Goal: Download file/media

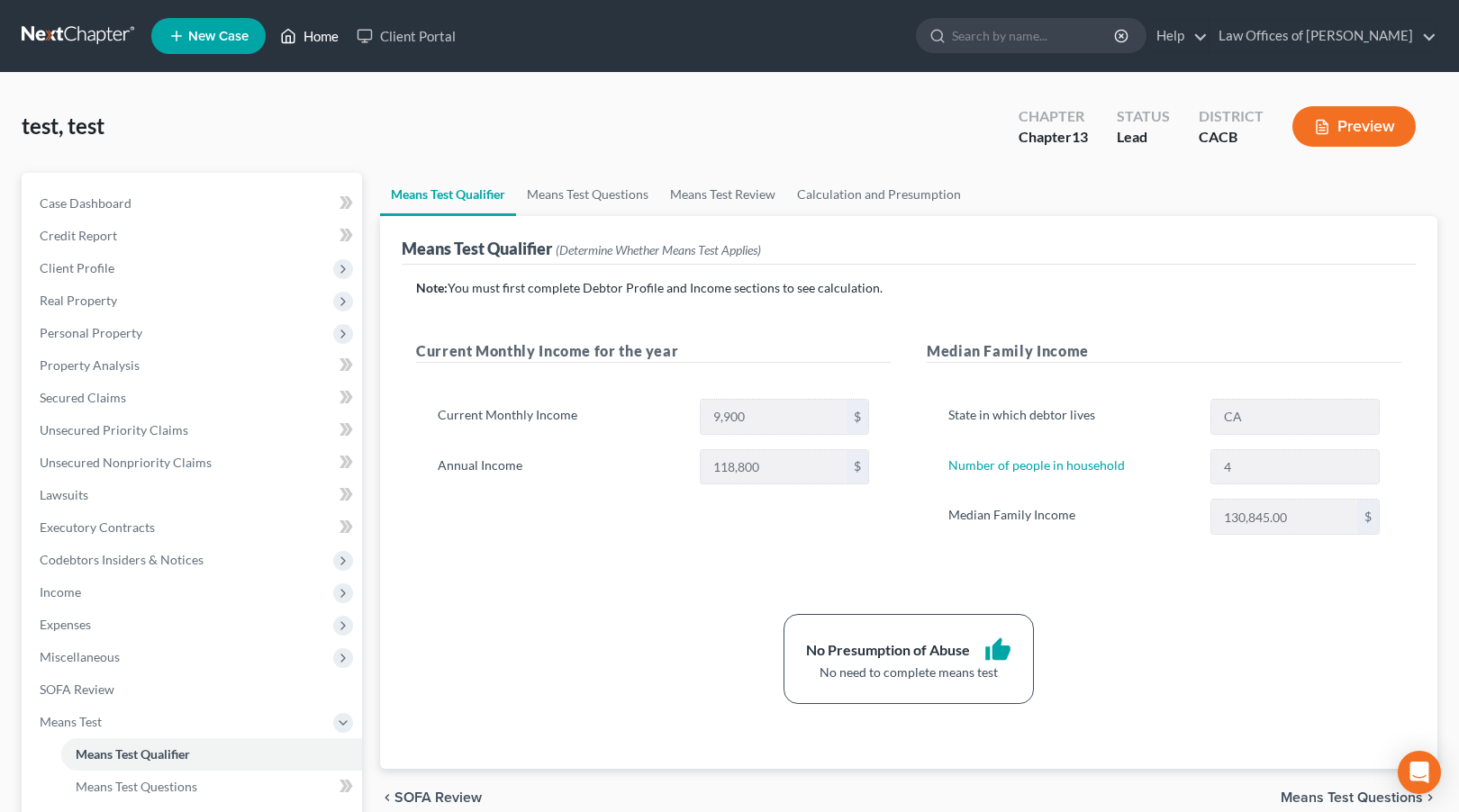
click at [323, 37] on link "Home" at bounding box center [309, 36] width 76 height 33
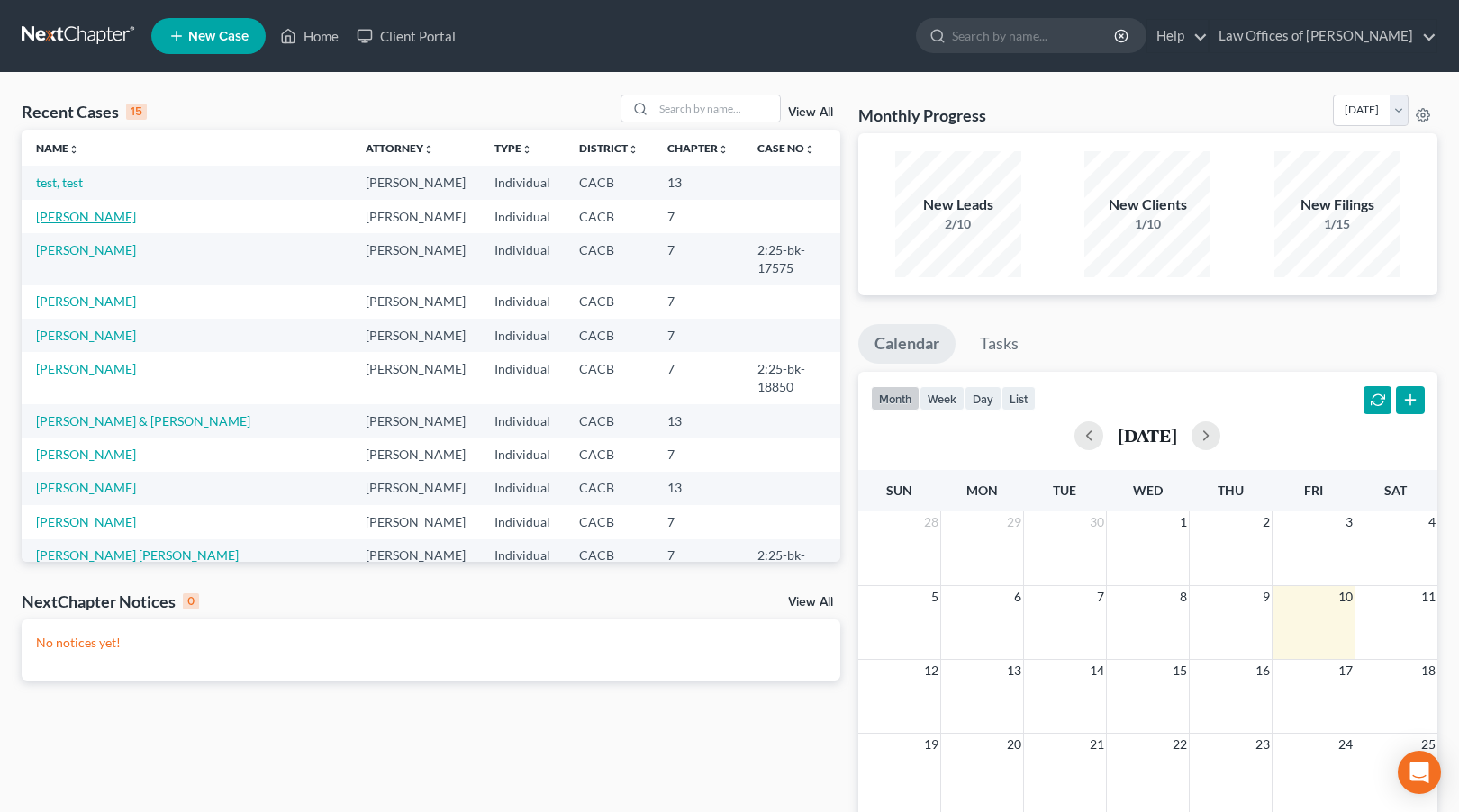
click at [79, 217] on link "[PERSON_NAME]" at bounding box center [85, 215] width 100 height 15
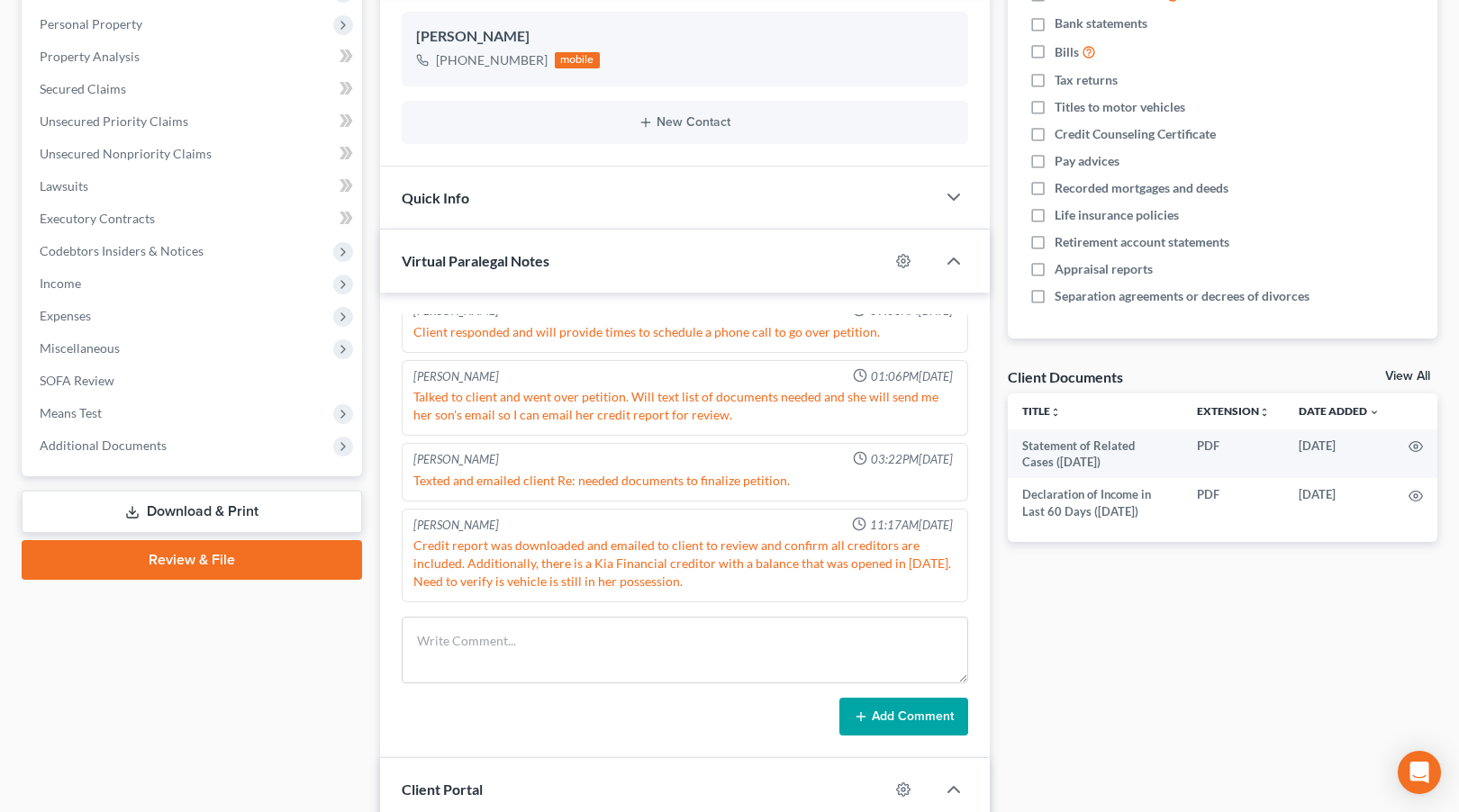
scroll to position [458, 0]
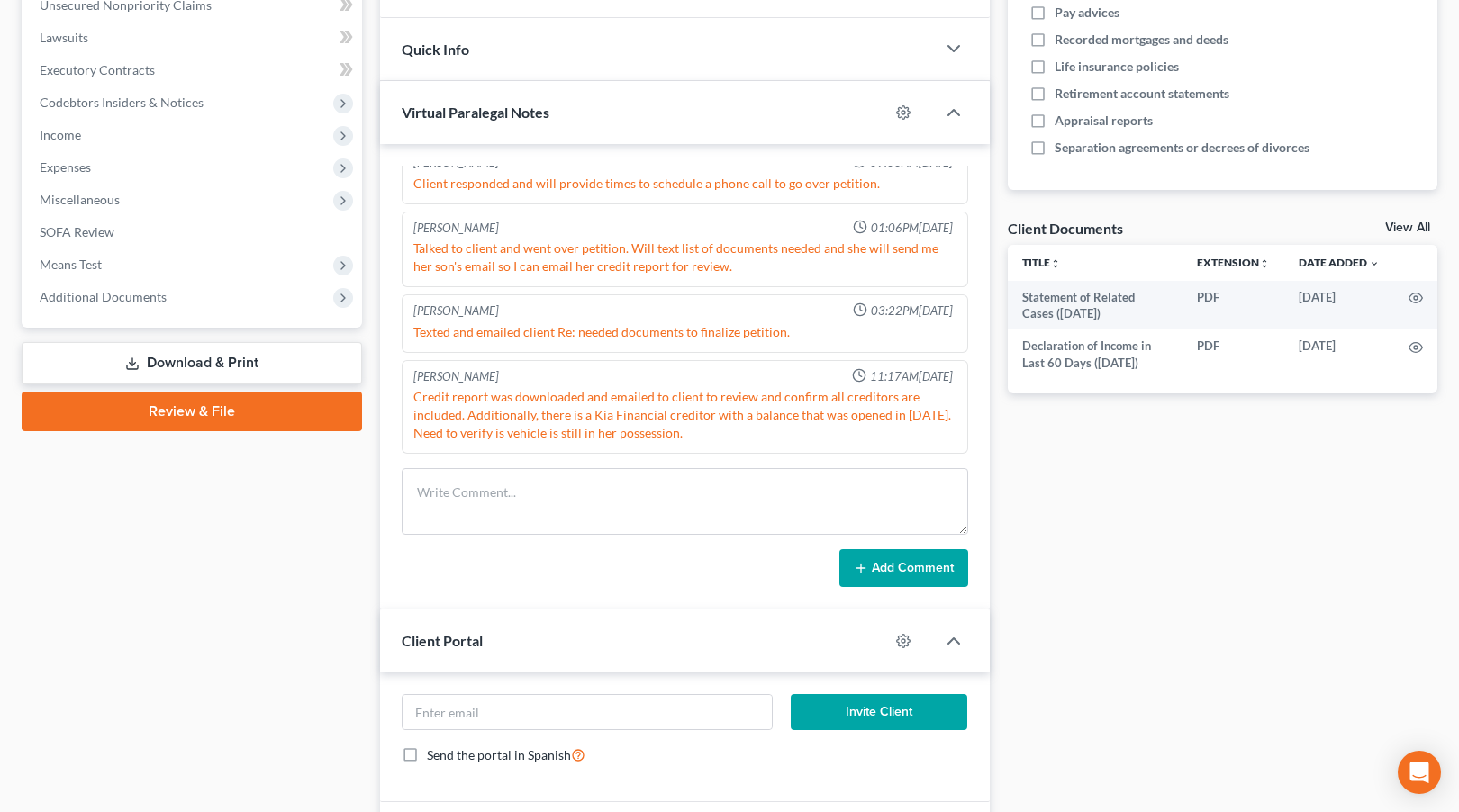
click at [198, 365] on link "Download & Print" at bounding box center [192, 363] width 341 height 43
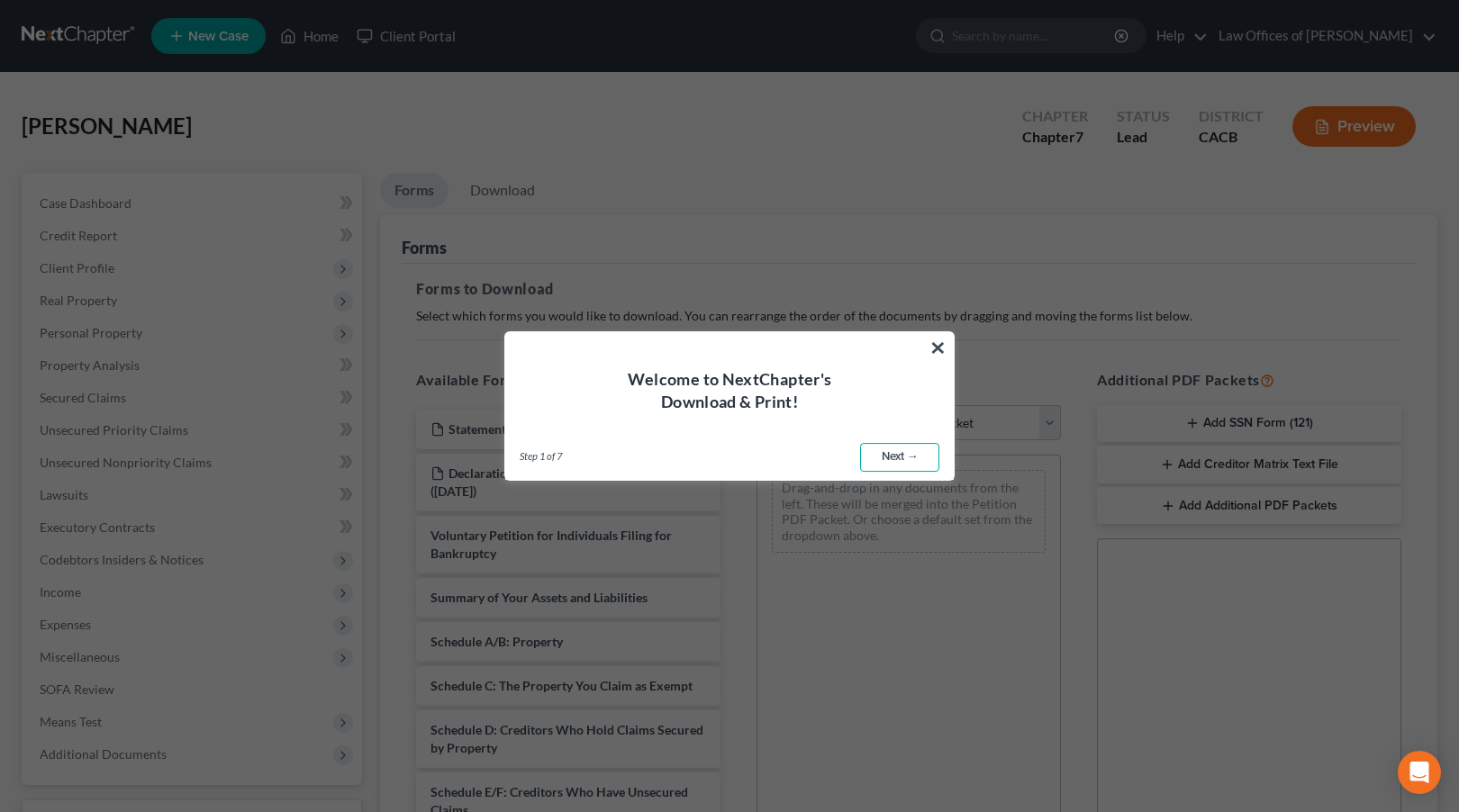
click at [899, 460] on link "Next →" at bounding box center [900, 457] width 79 height 29
select select "0"
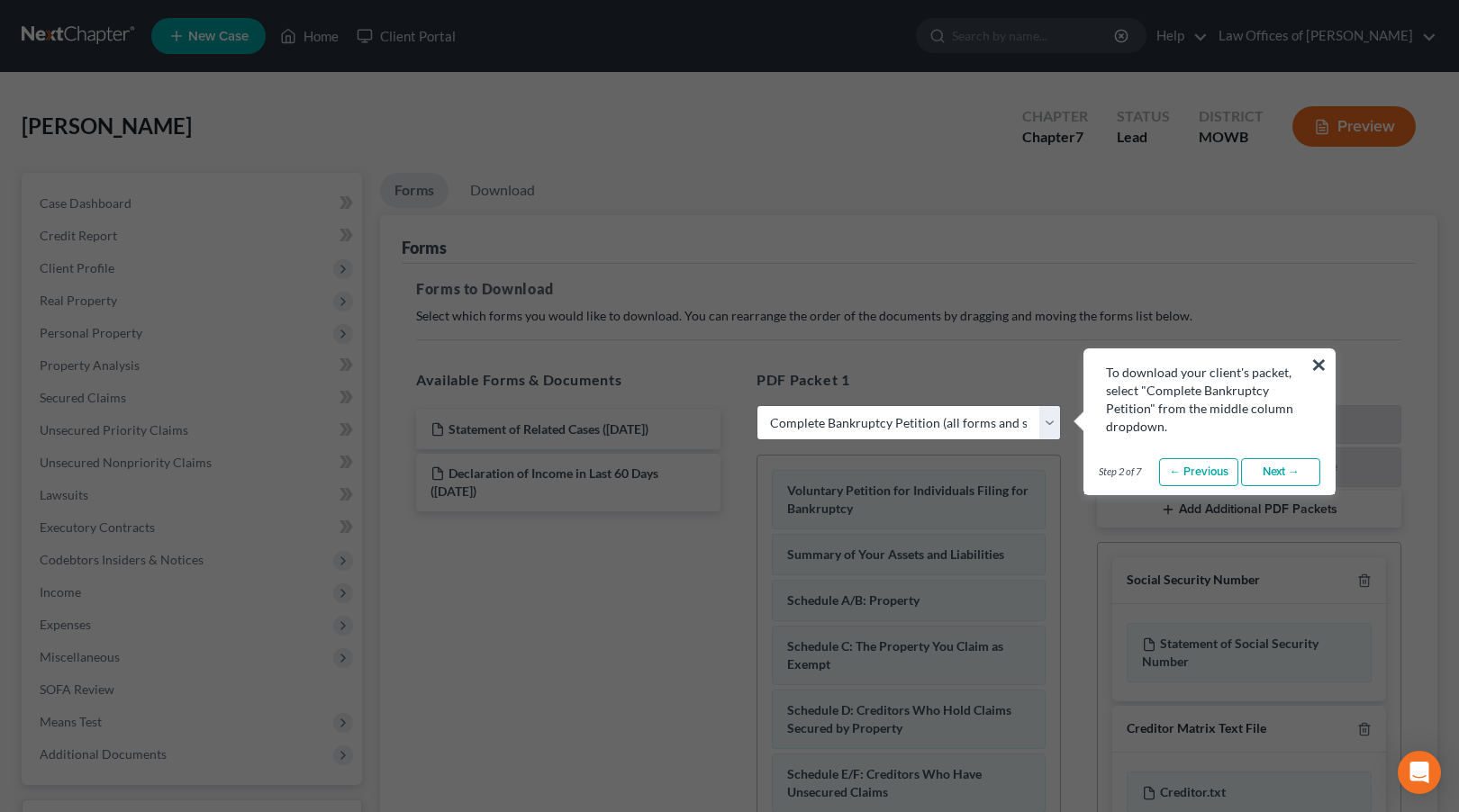
click at [1283, 472] on link "Next →" at bounding box center [1281, 473] width 79 height 29
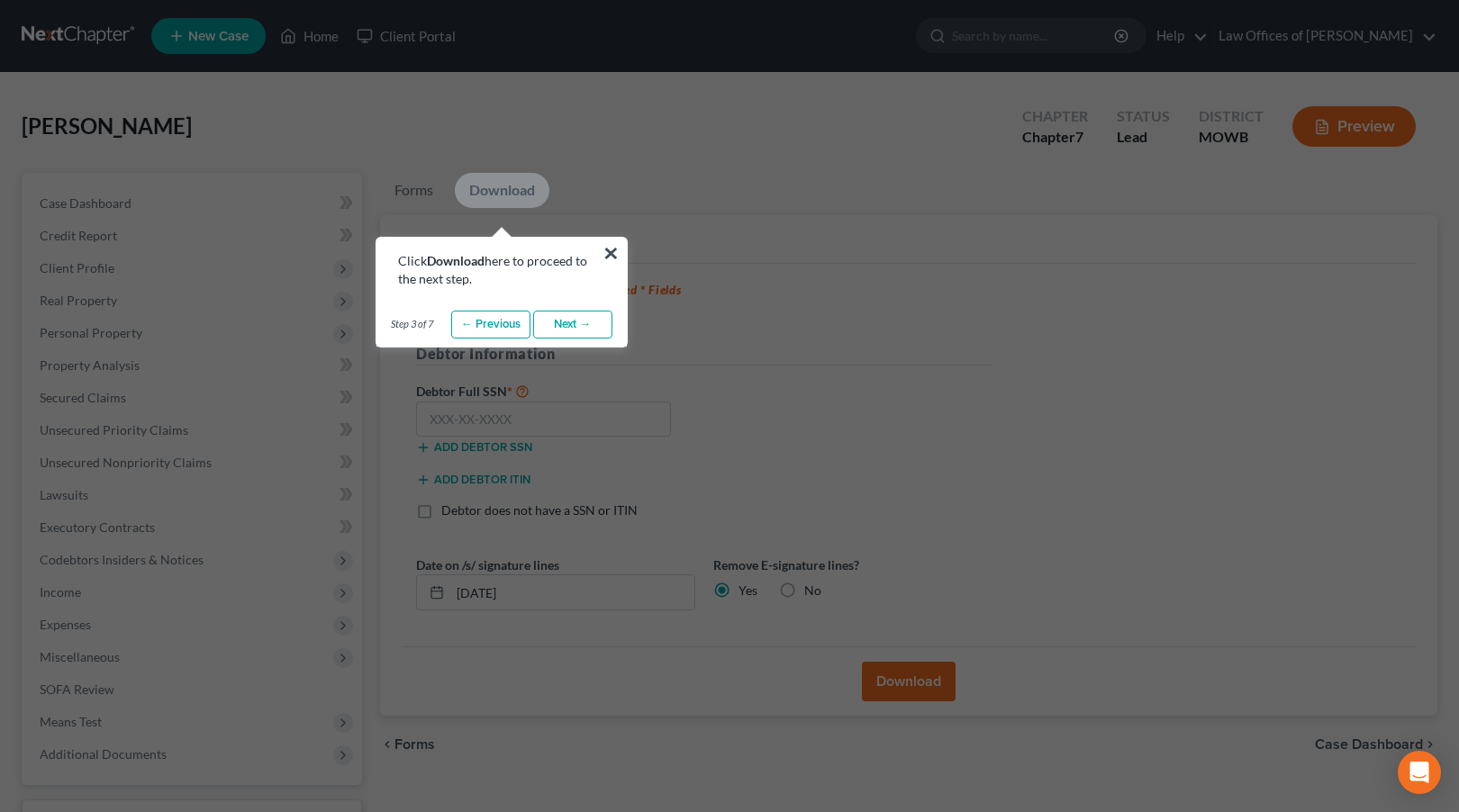
click at [548, 323] on link "Next →" at bounding box center [573, 325] width 79 height 29
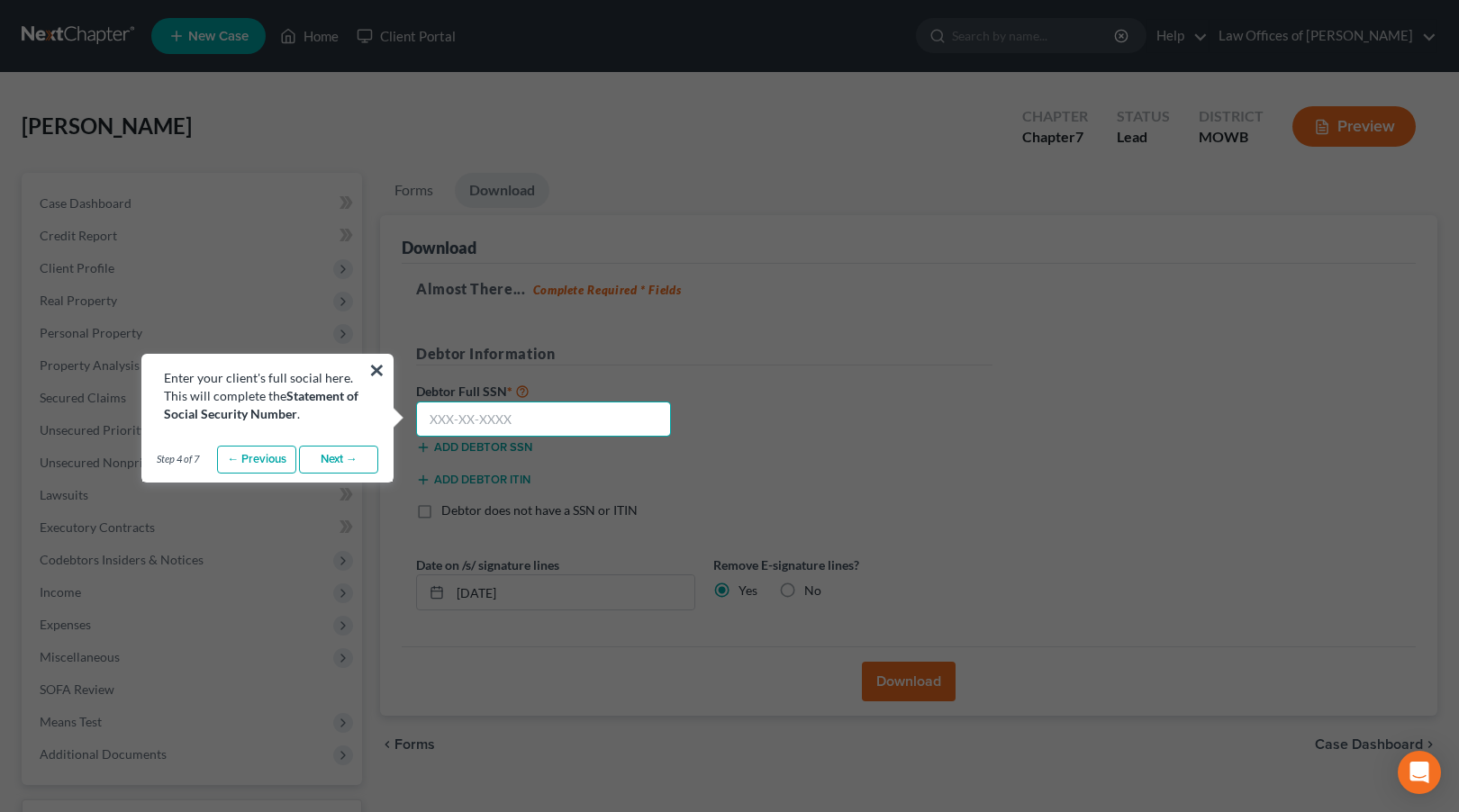
click at [490, 419] on input "text" at bounding box center [543, 420] width 255 height 36
type input "559-39-0092"
click at [359, 460] on link "Next →" at bounding box center [339, 460] width 79 height 29
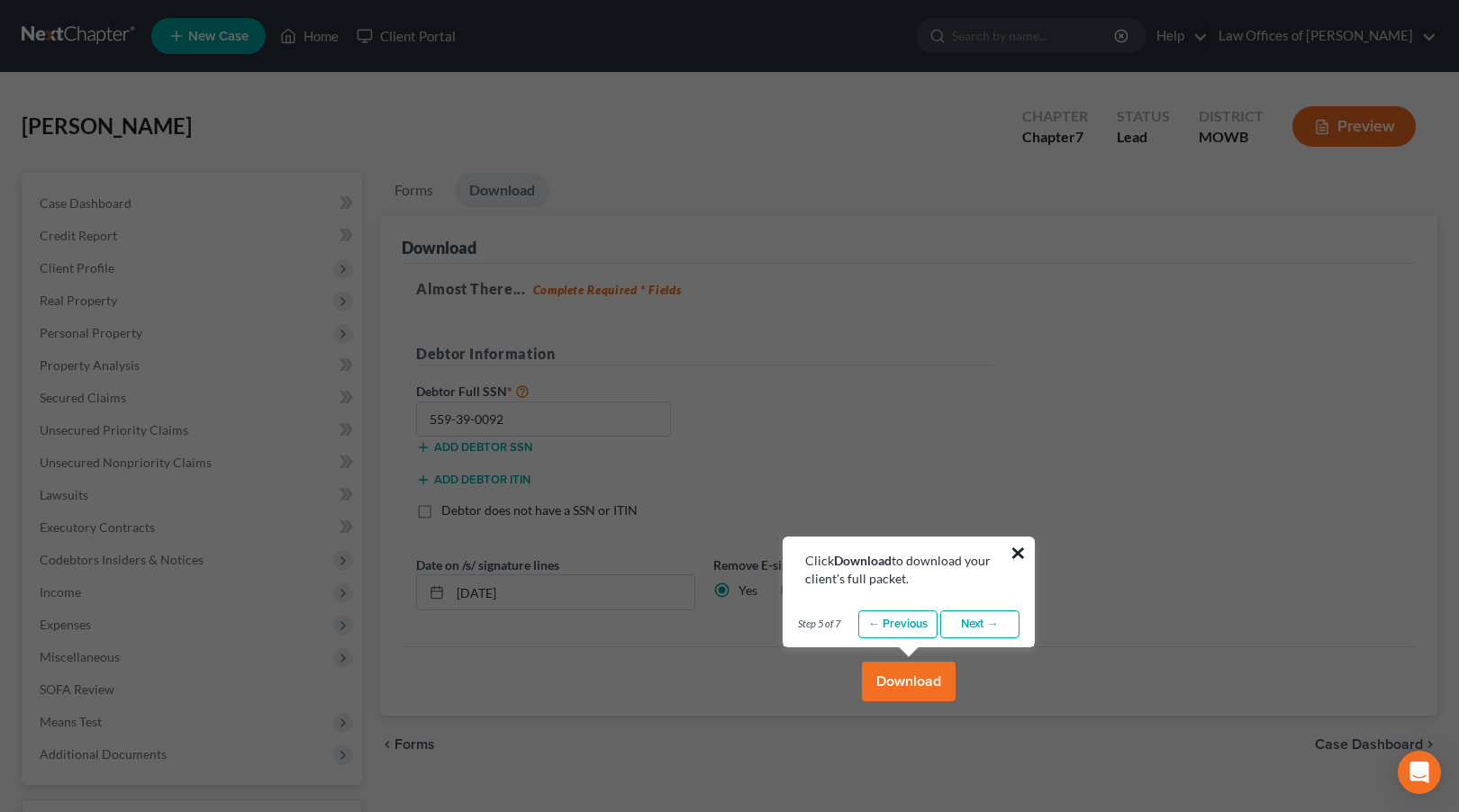
click at [1019, 547] on button "×" at bounding box center [1018, 552] width 17 height 29
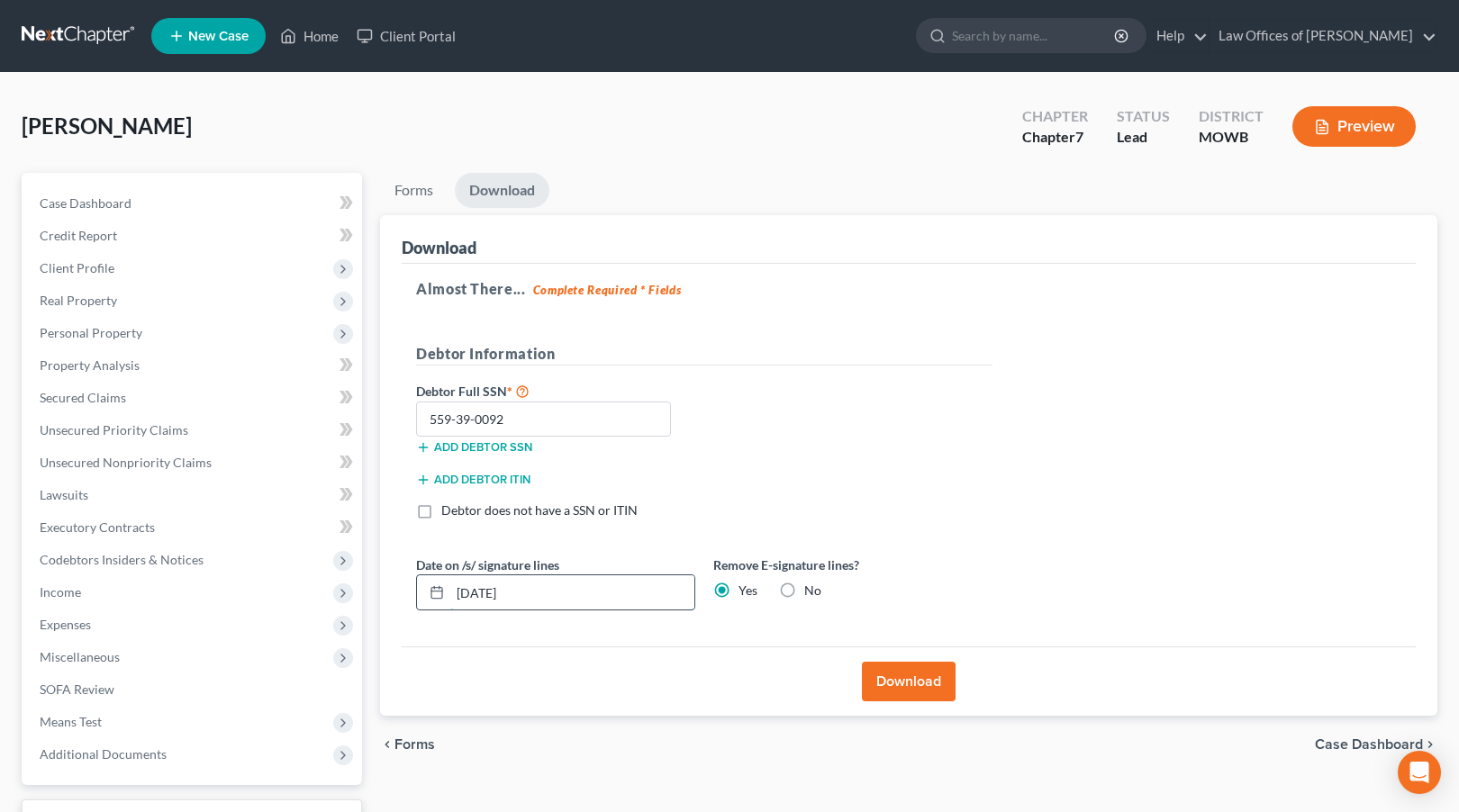
click at [540, 592] on input "[DATE]" at bounding box center [573, 593] width 244 height 34
click at [490, 583] on input "[DATE]" at bounding box center [573, 593] width 244 height 34
type input "[DATE]"
click at [907, 680] on button "Download" at bounding box center [909, 682] width 93 height 40
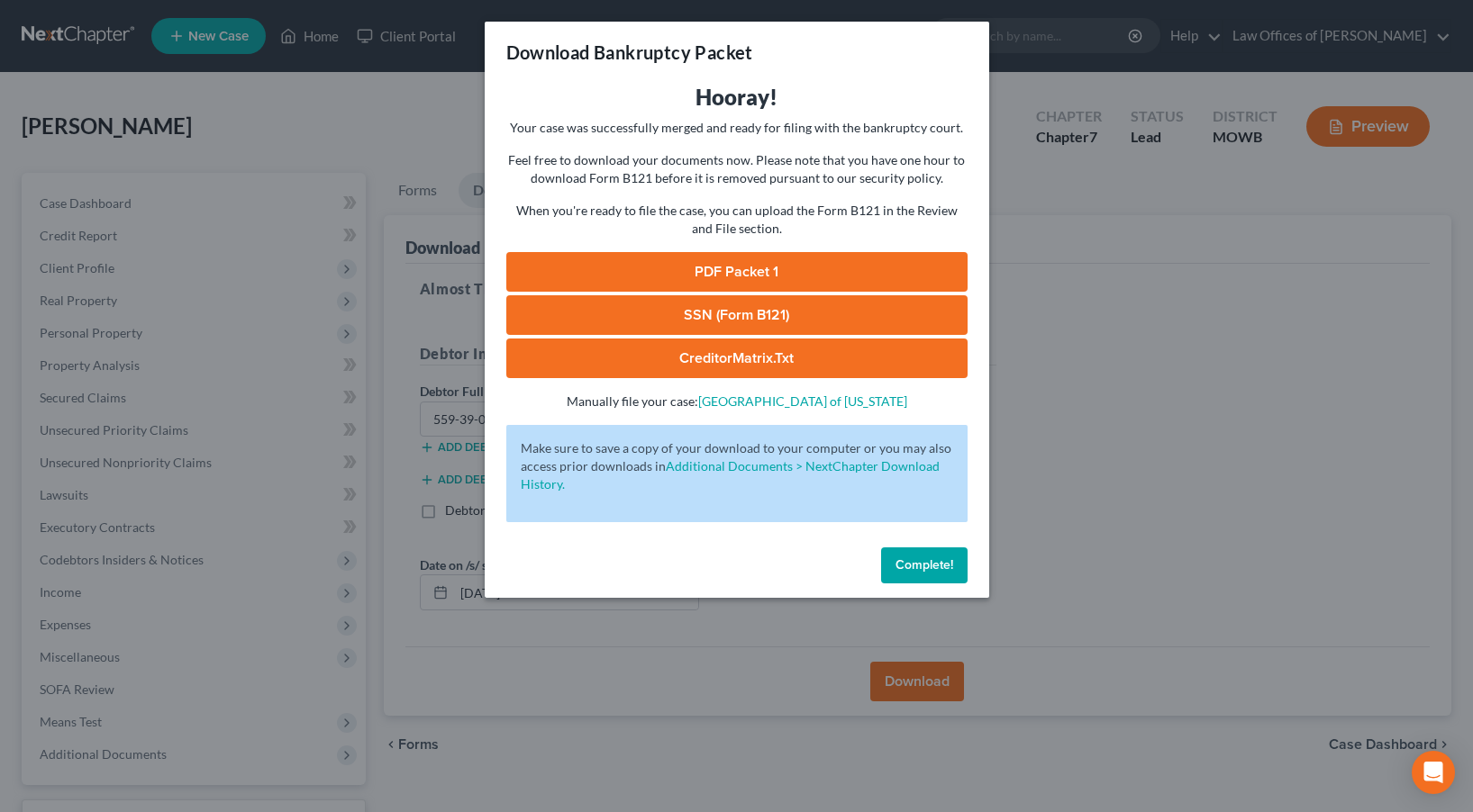
click at [927, 562] on span "Complete!" at bounding box center [925, 564] width 58 height 15
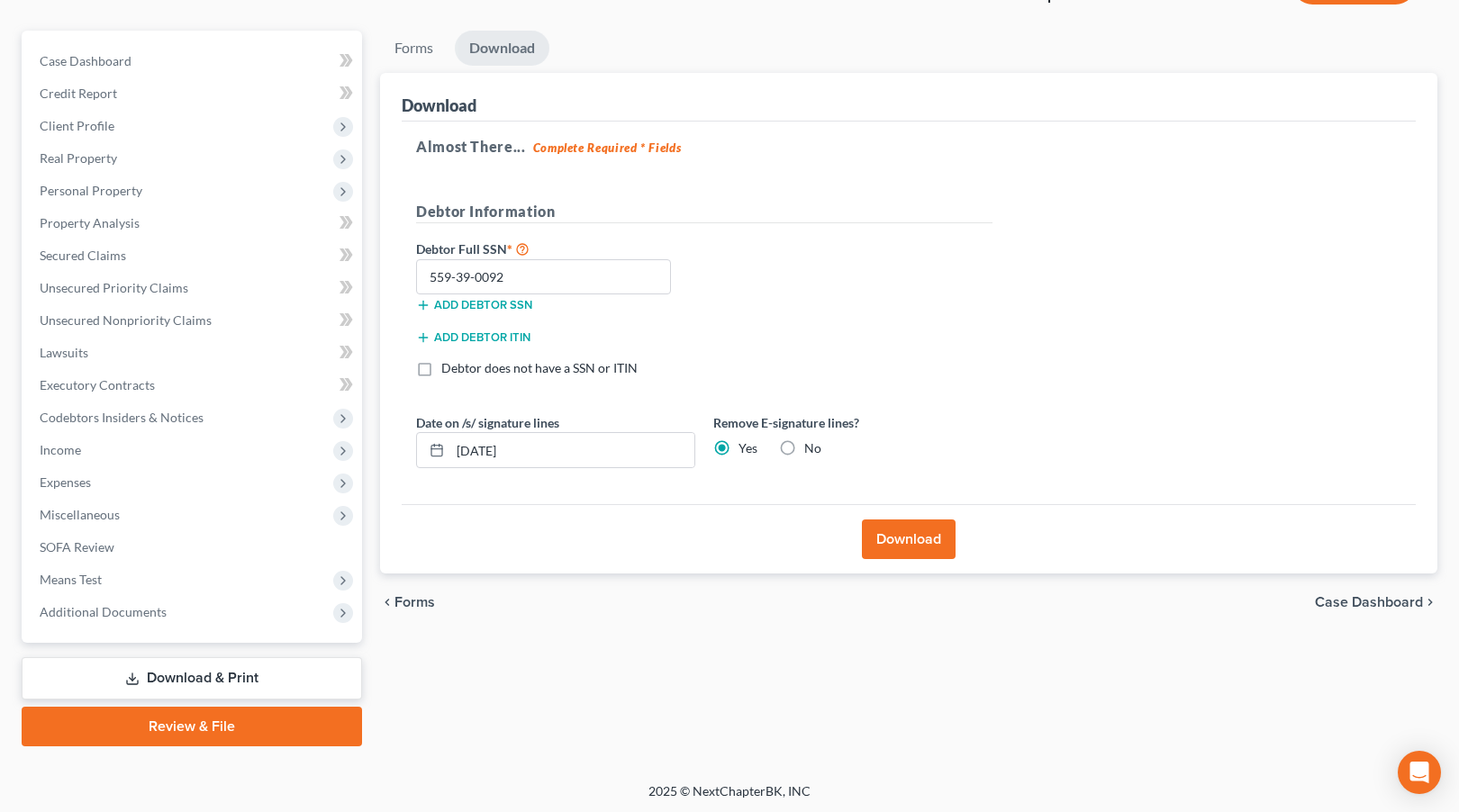
scroll to position [143, 0]
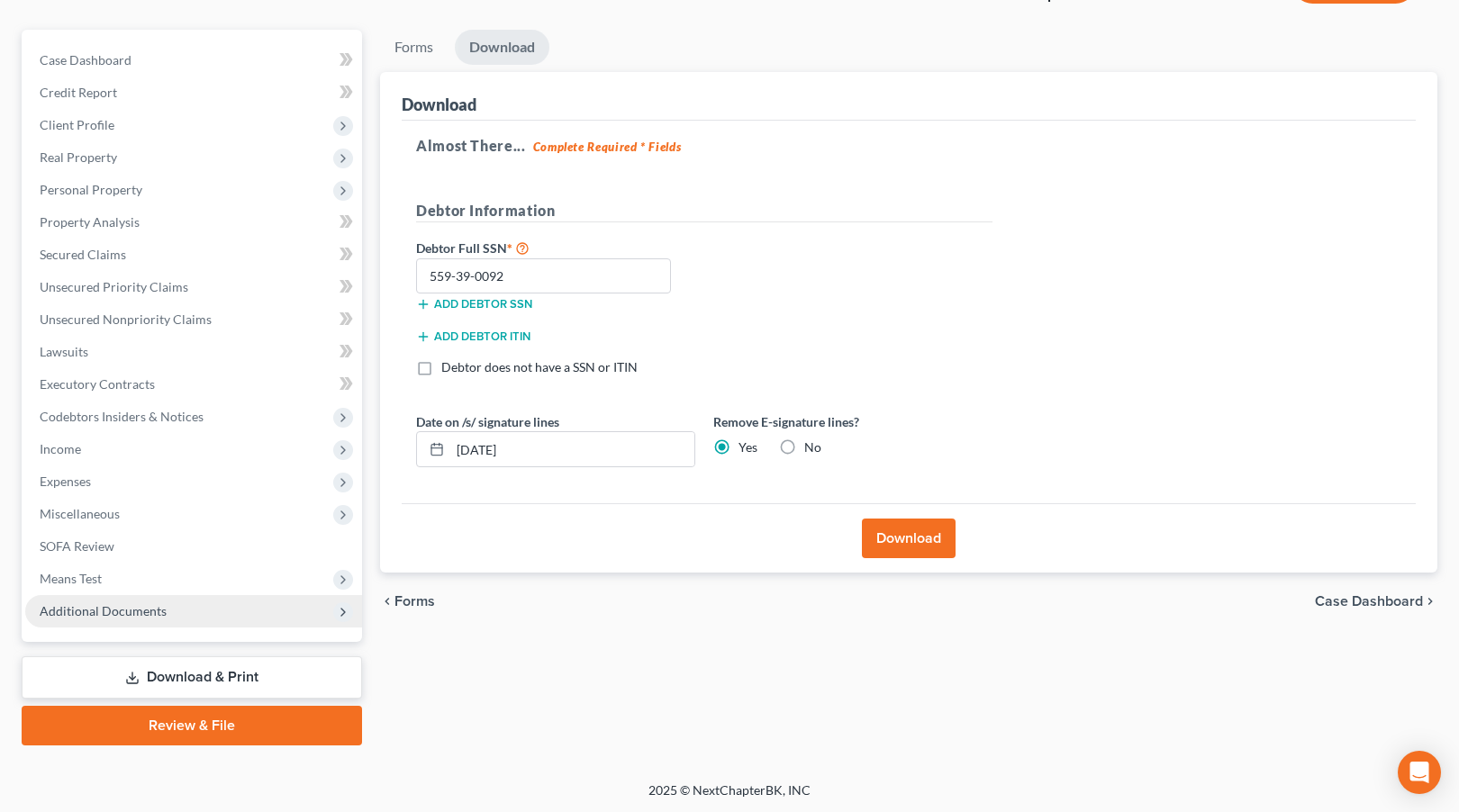
click at [248, 622] on span "Additional Documents" at bounding box center [193, 611] width 337 height 33
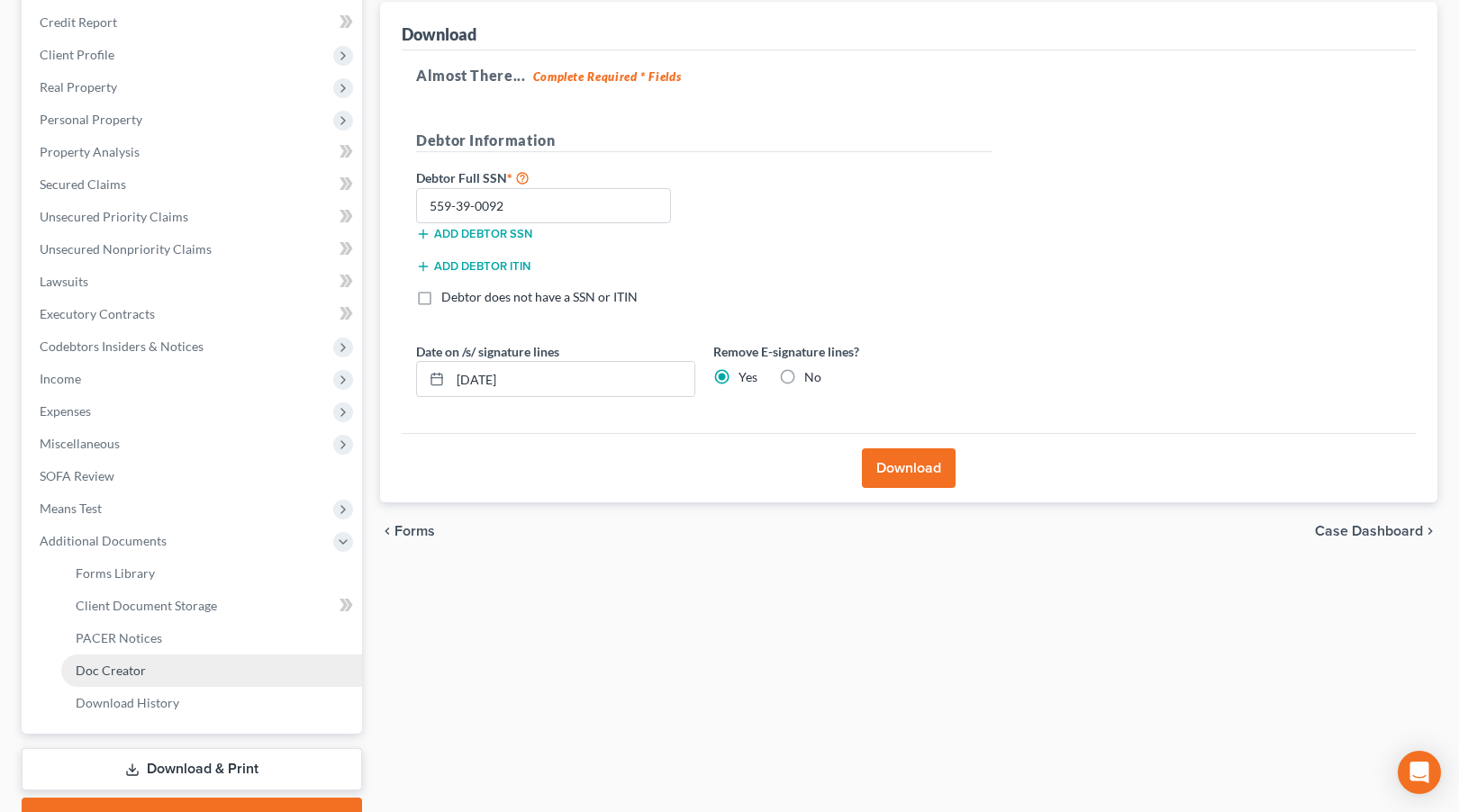
scroll to position [305, 0]
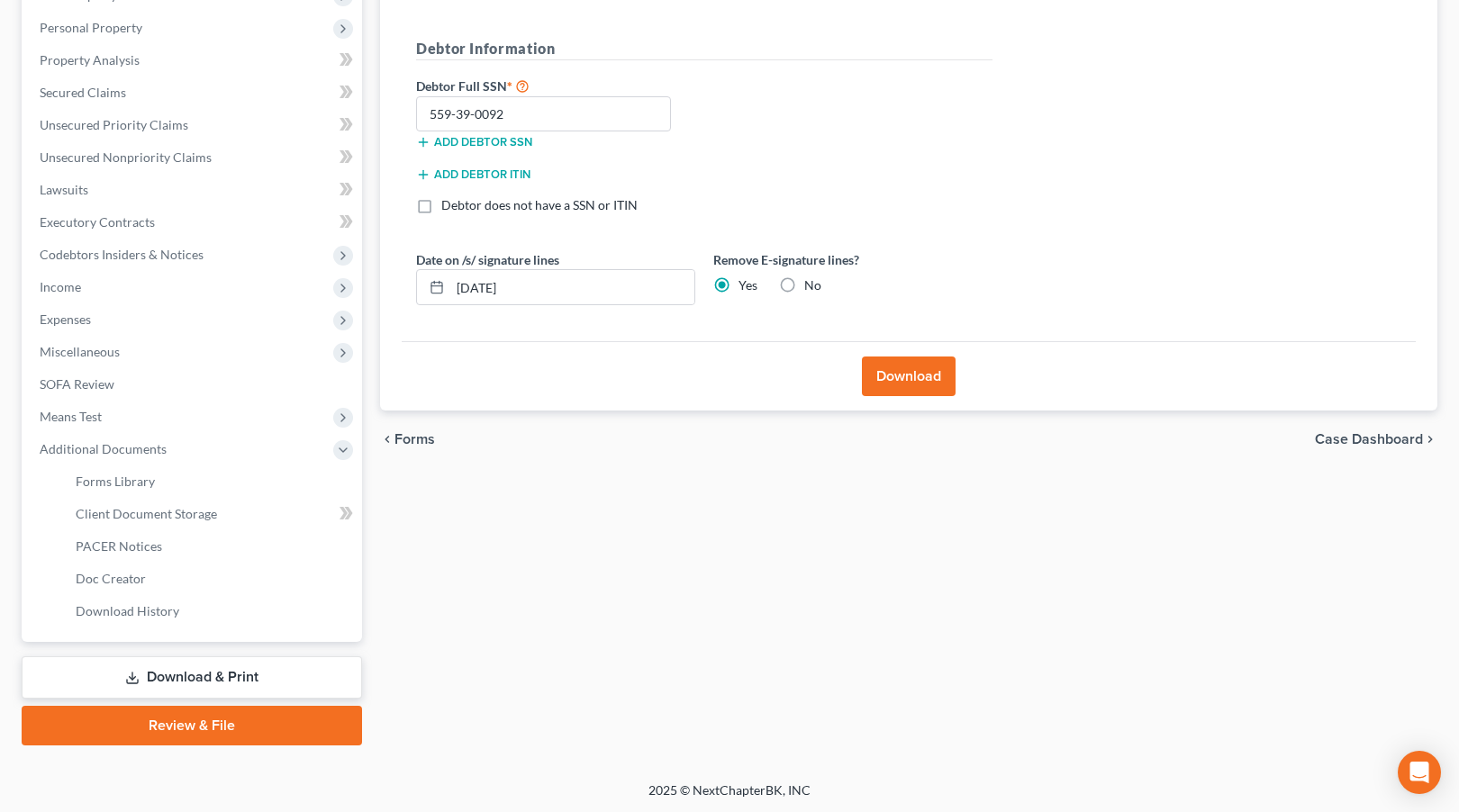
click at [218, 670] on link "Download & Print" at bounding box center [192, 677] width 341 height 43
click at [915, 373] on button "Download" at bounding box center [909, 376] width 93 height 40
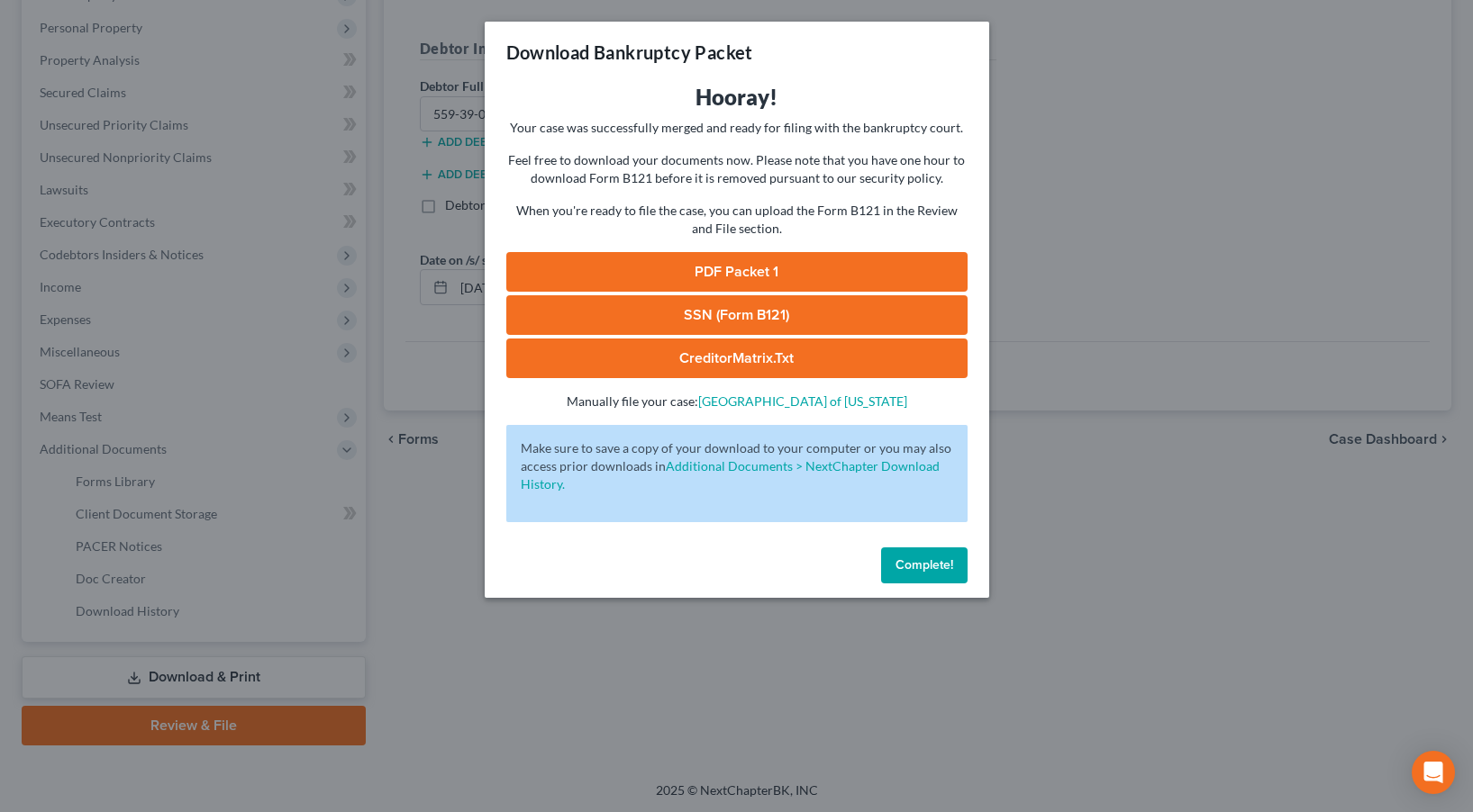
click at [927, 567] on span "Complete!" at bounding box center [925, 564] width 58 height 15
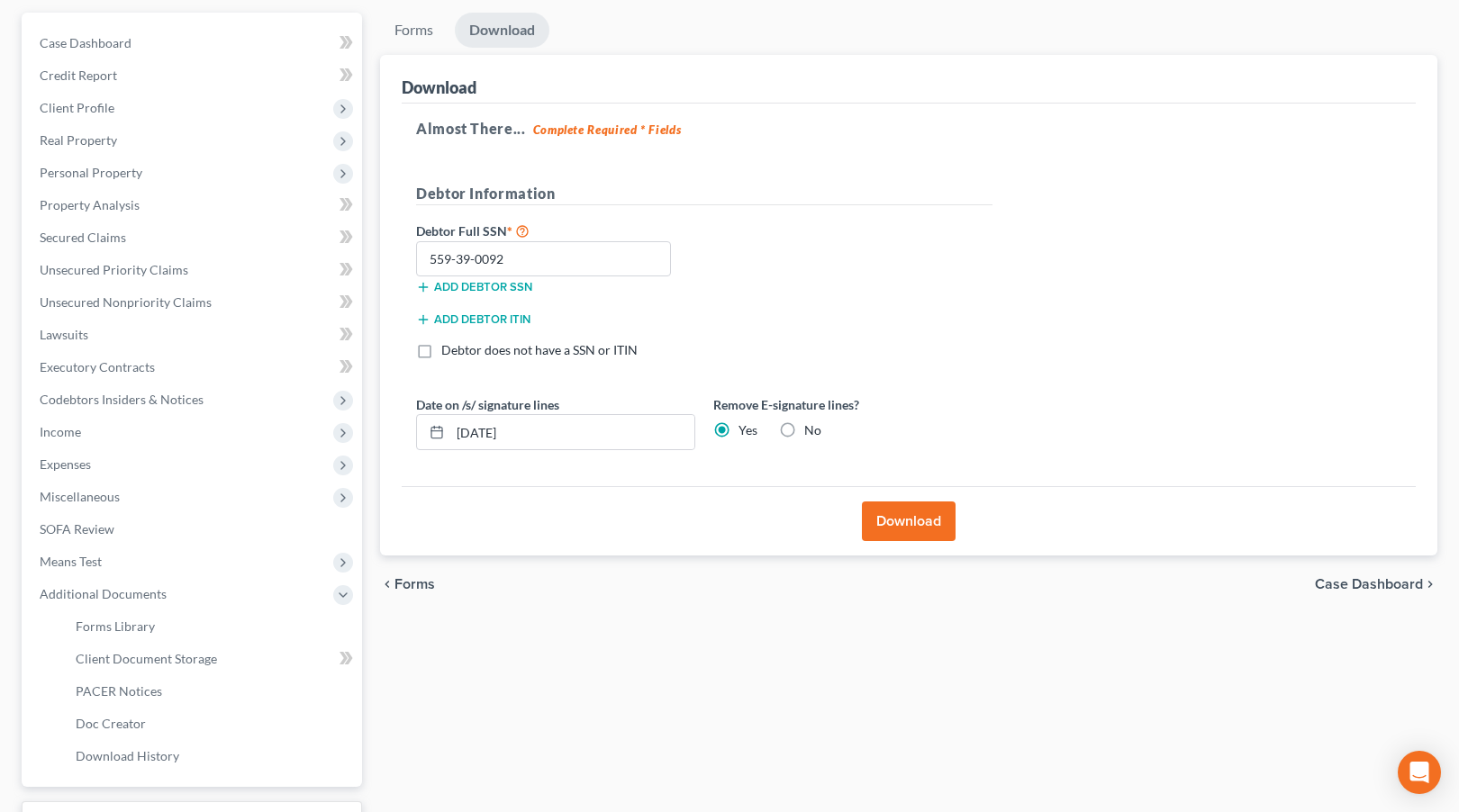
scroll to position [85, 0]
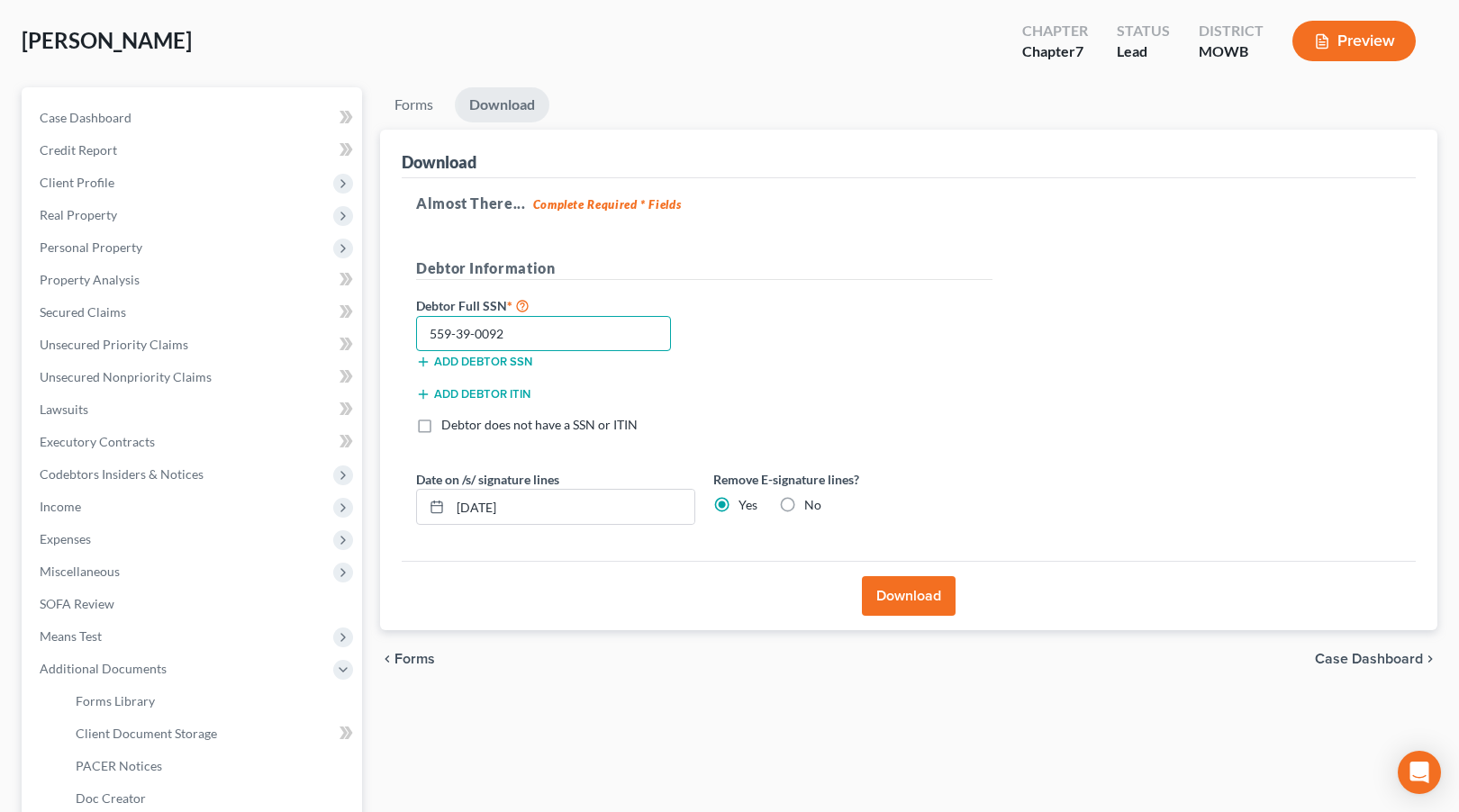
drag, startPoint x: 525, startPoint y: 328, endPoint x: 432, endPoint y: 328, distance: 93.0
click at [423, 330] on input "559-39-0092" at bounding box center [543, 334] width 255 height 36
click at [420, 106] on link "Forms" at bounding box center [414, 104] width 68 height 35
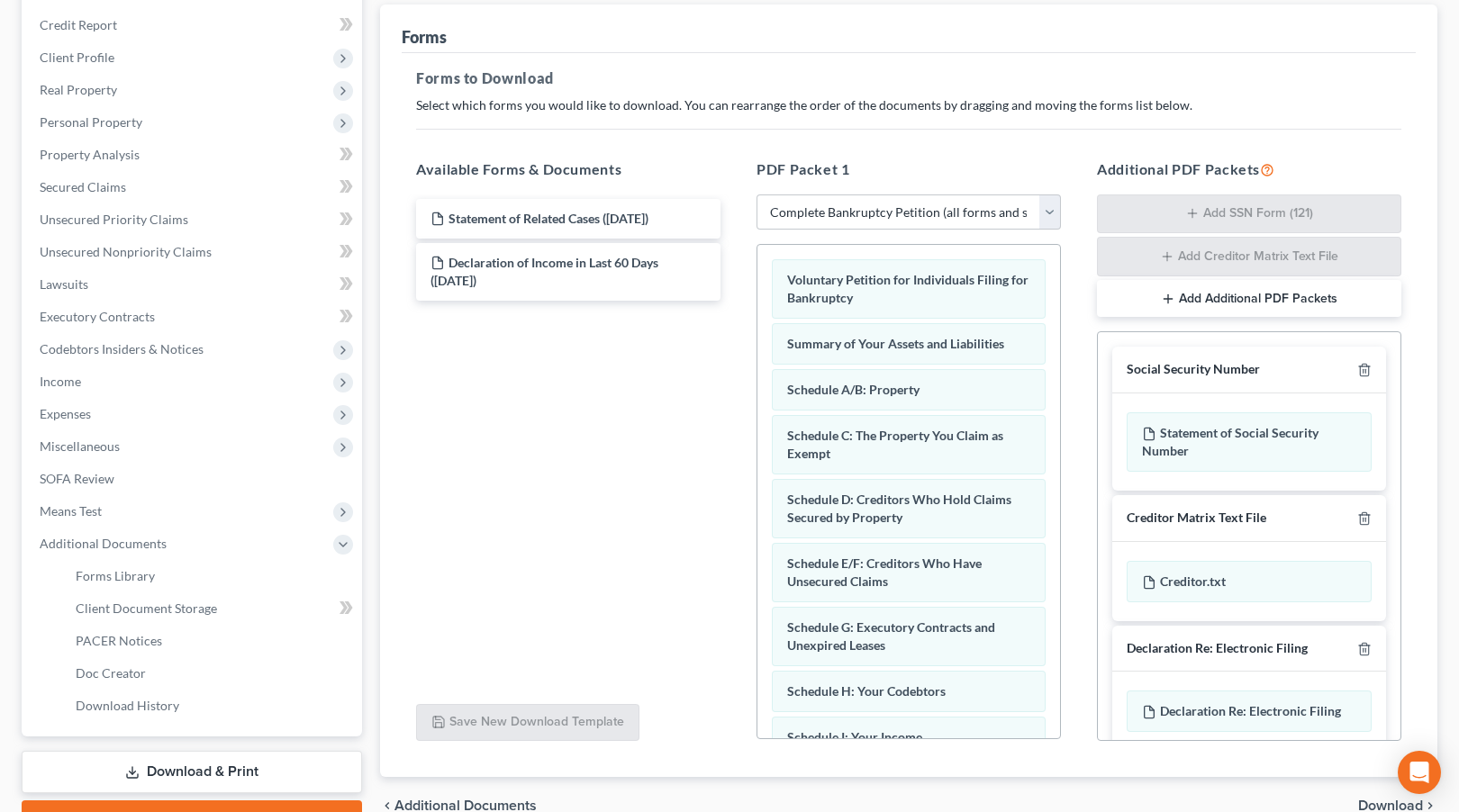
scroll to position [204, 0]
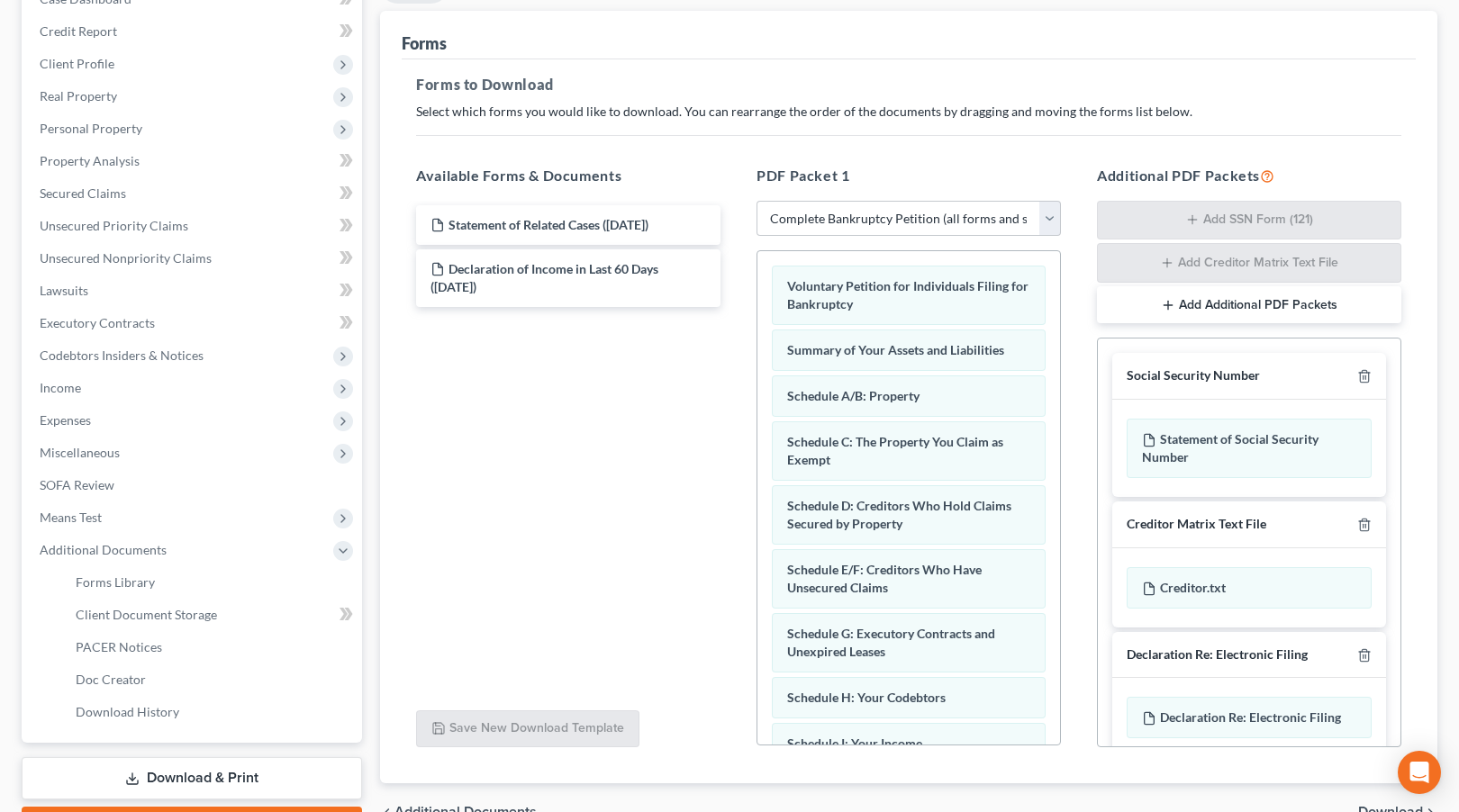
click at [1177, 292] on button "Add Additional PDF Packets" at bounding box center [1249, 305] width 305 height 38
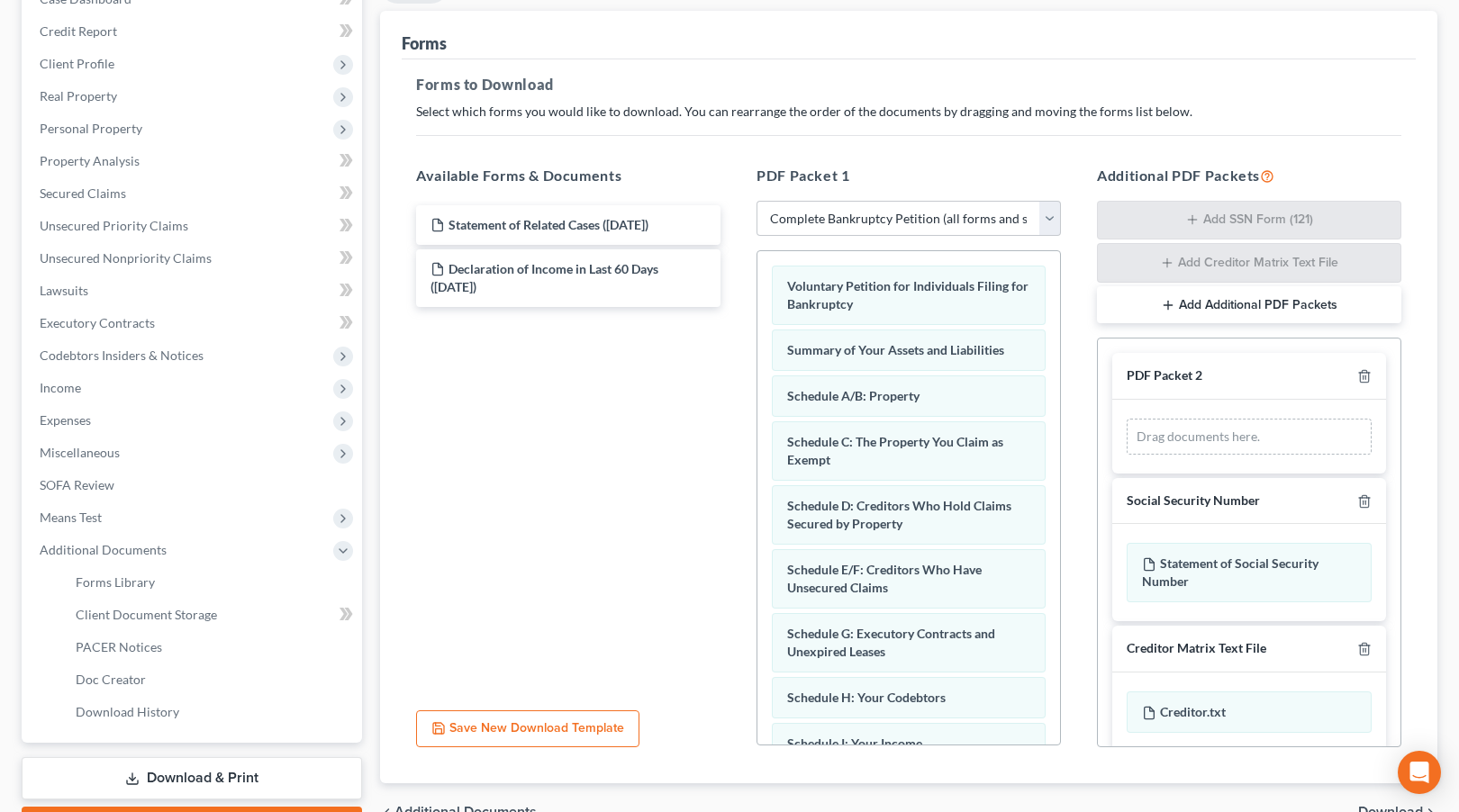
click at [1177, 292] on button "Add Additional PDF Packets" at bounding box center [1249, 305] width 305 height 38
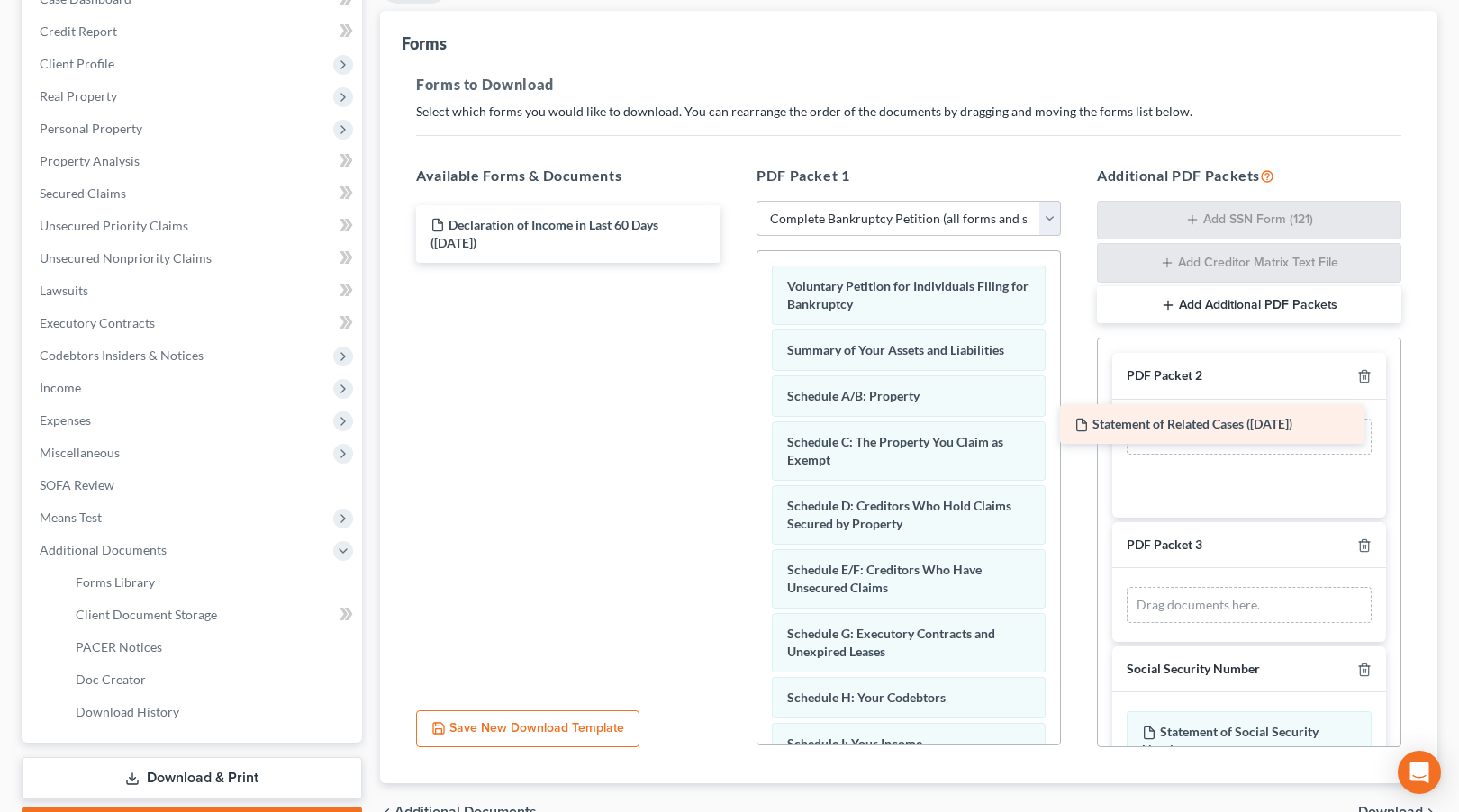
drag, startPoint x: 513, startPoint y: 220, endPoint x: 1176, endPoint y: 421, distance: 692.8
click at [735, 263] on div "Statement of Related Cases ([DATE]) Statement of Related Cases ([DATE]) Declara…" at bounding box center [569, 234] width 334 height 58
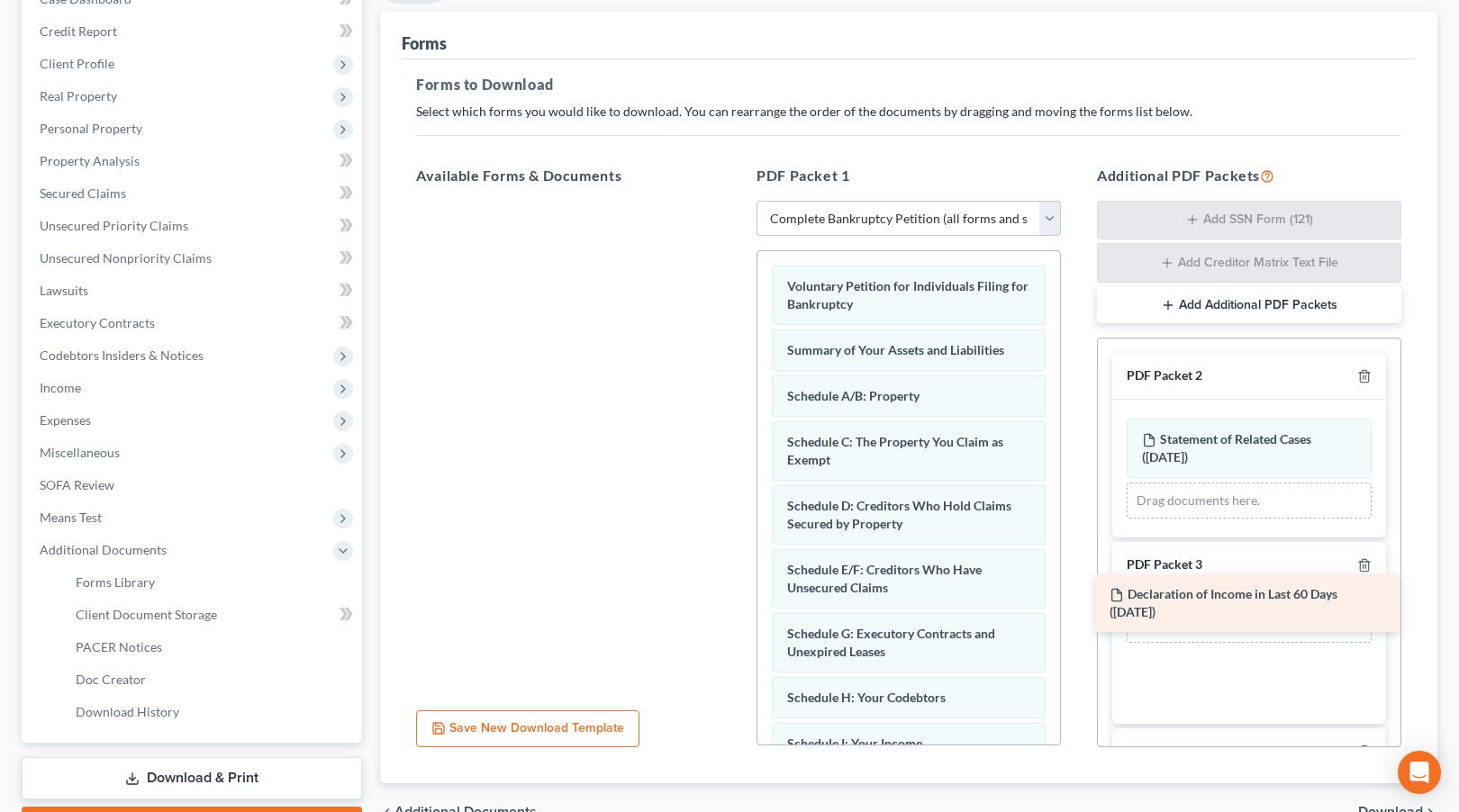
drag, startPoint x: 562, startPoint y: 236, endPoint x: 1240, endPoint y: 607, distance: 772.9
click at [735, 201] on div "Declaration of Income in Last 60 Days ([DATE]) Declaration of Income in Last 60…" at bounding box center [569, 201] width 334 height 0
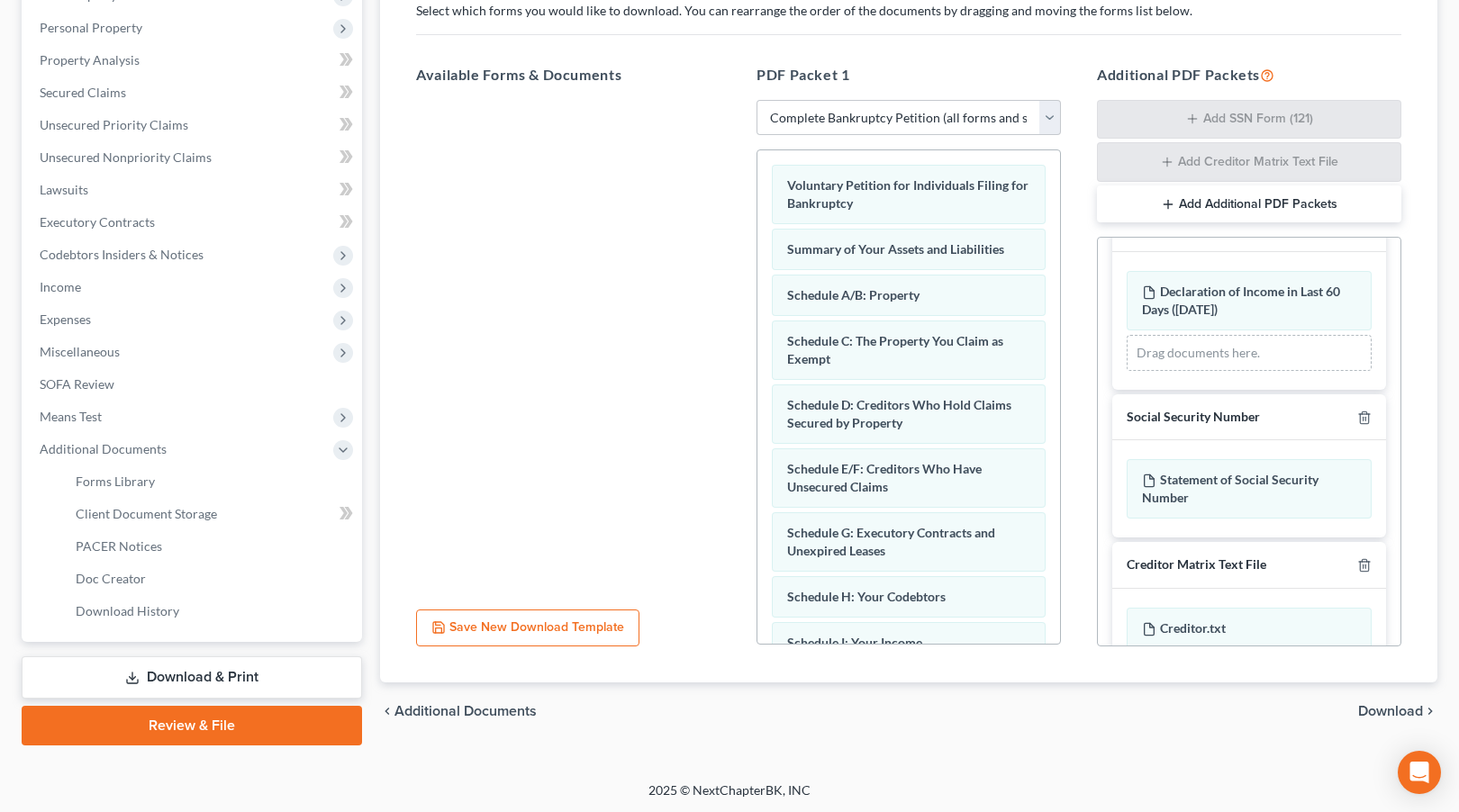
scroll to position [402, 0]
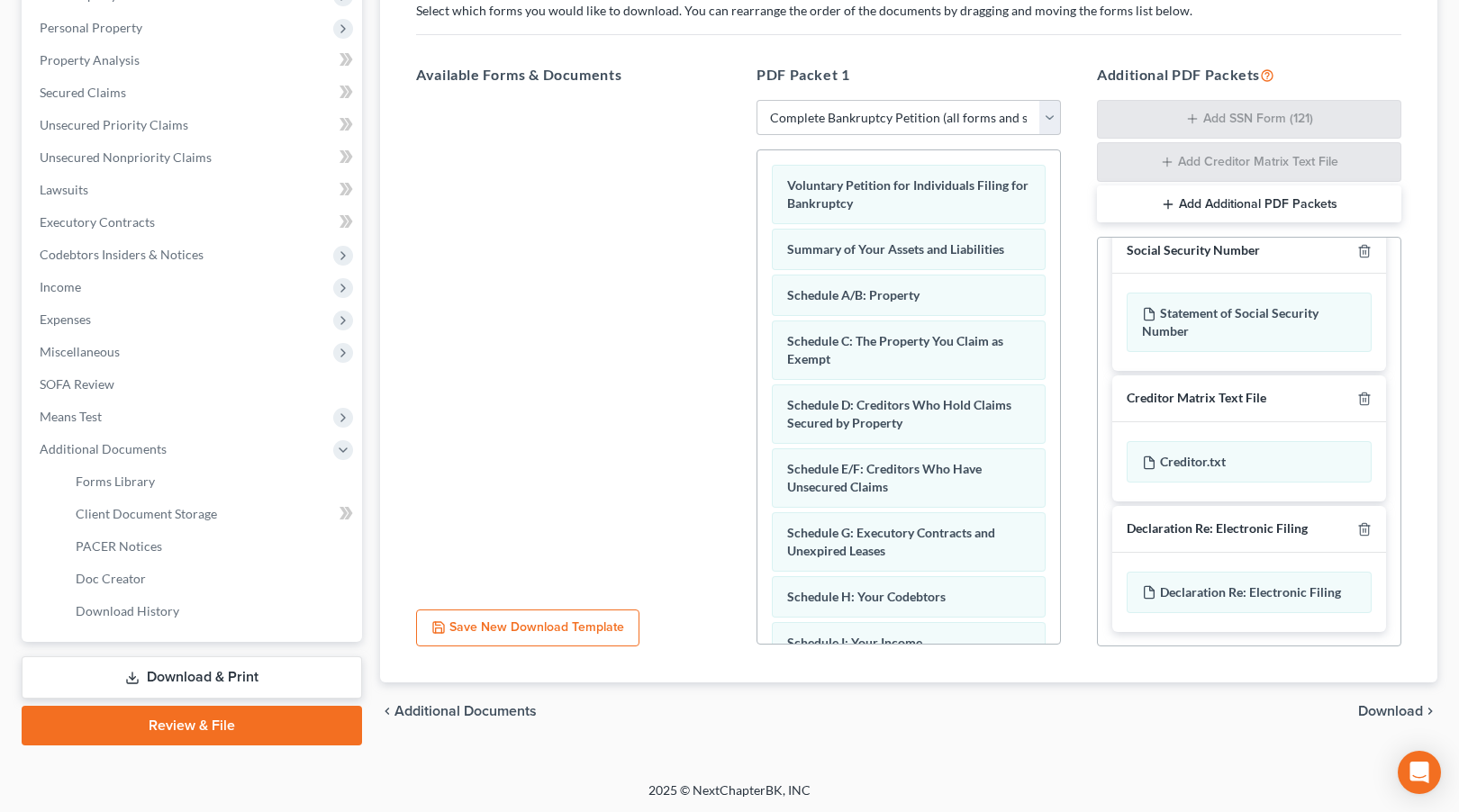
click at [1386, 709] on span "Download" at bounding box center [1390, 711] width 65 height 15
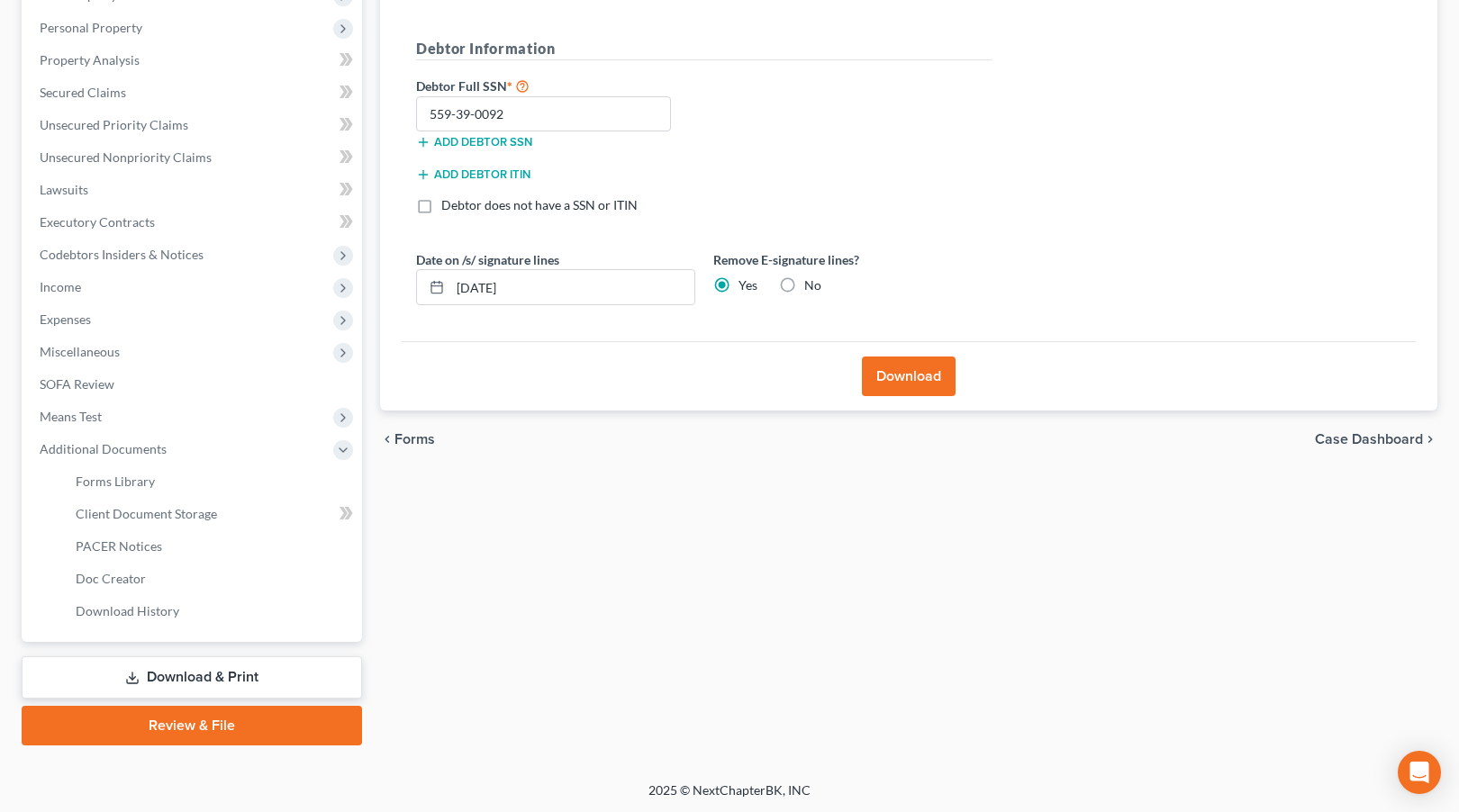
click at [906, 380] on button "Download" at bounding box center [909, 376] width 93 height 40
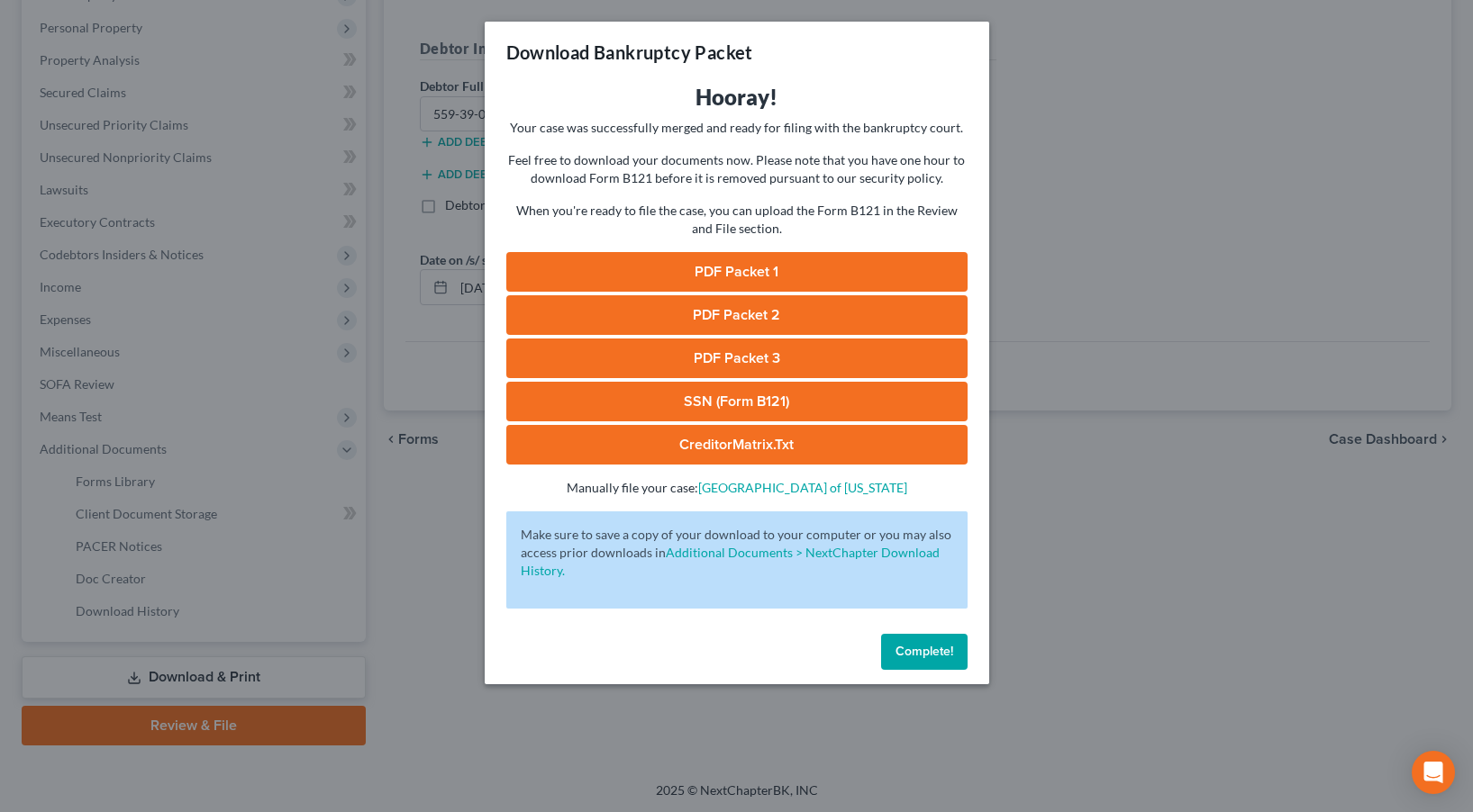
click at [721, 270] on link "PDF Packet 1" at bounding box center [737, 272] width 461 height 40
click at [762, 309] on link "PDF Packet 2" at bounding box center [737, 316] width 461 height 40
click at [743, 357] on link "PDF Packet 3" at bounding box center [737, 358] width 461 height 40
click at [726, 394] on link "SSN (Form B121)" at bounding box center [737, 402] width 461 height 40
click at [708, 448] on link "CreditorMatrix.txt" at bounding box center [737, 445] width 461 height 40
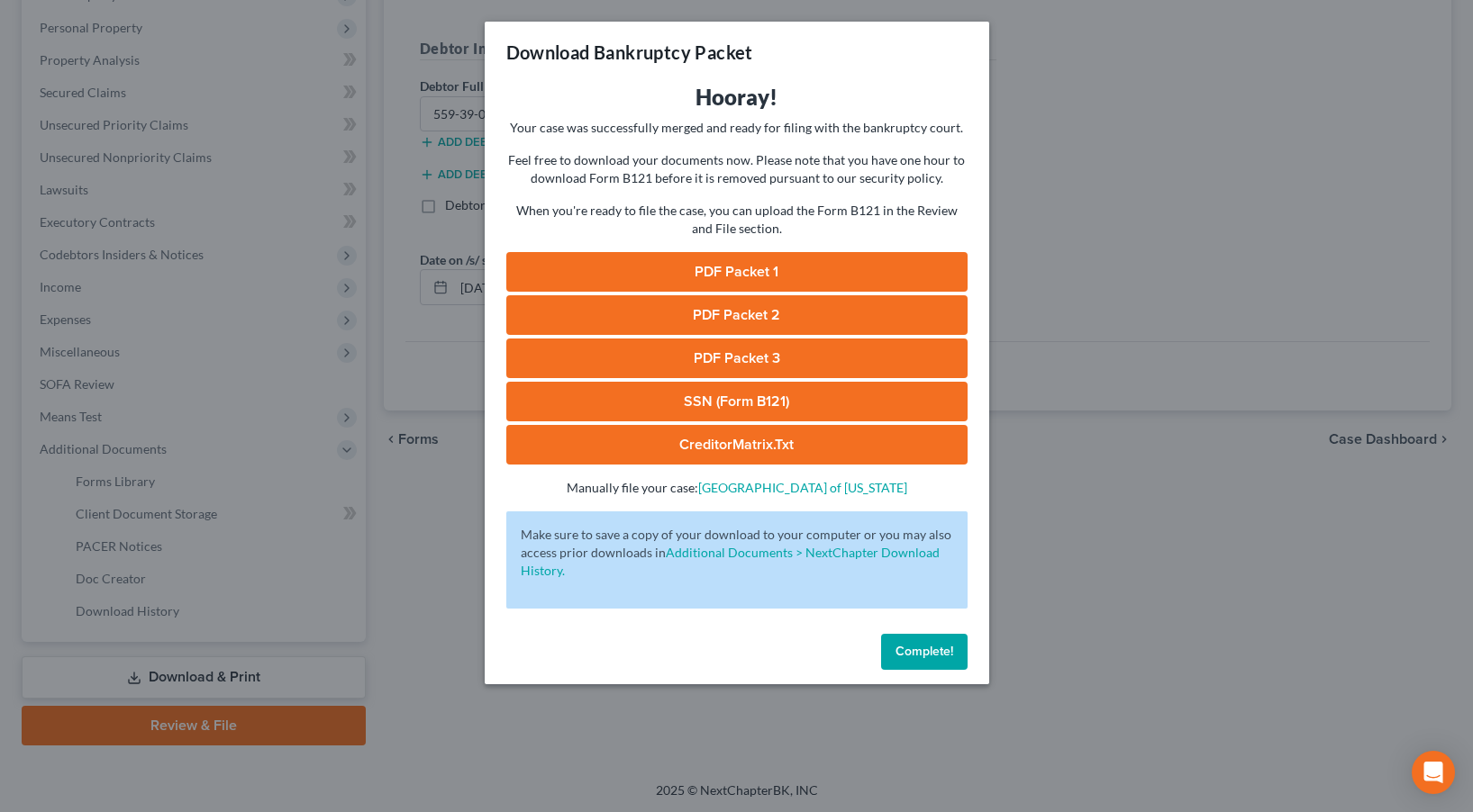
click at [901, 653] on span "Complete!" at bounding box center [925, 651] width 58 height 15
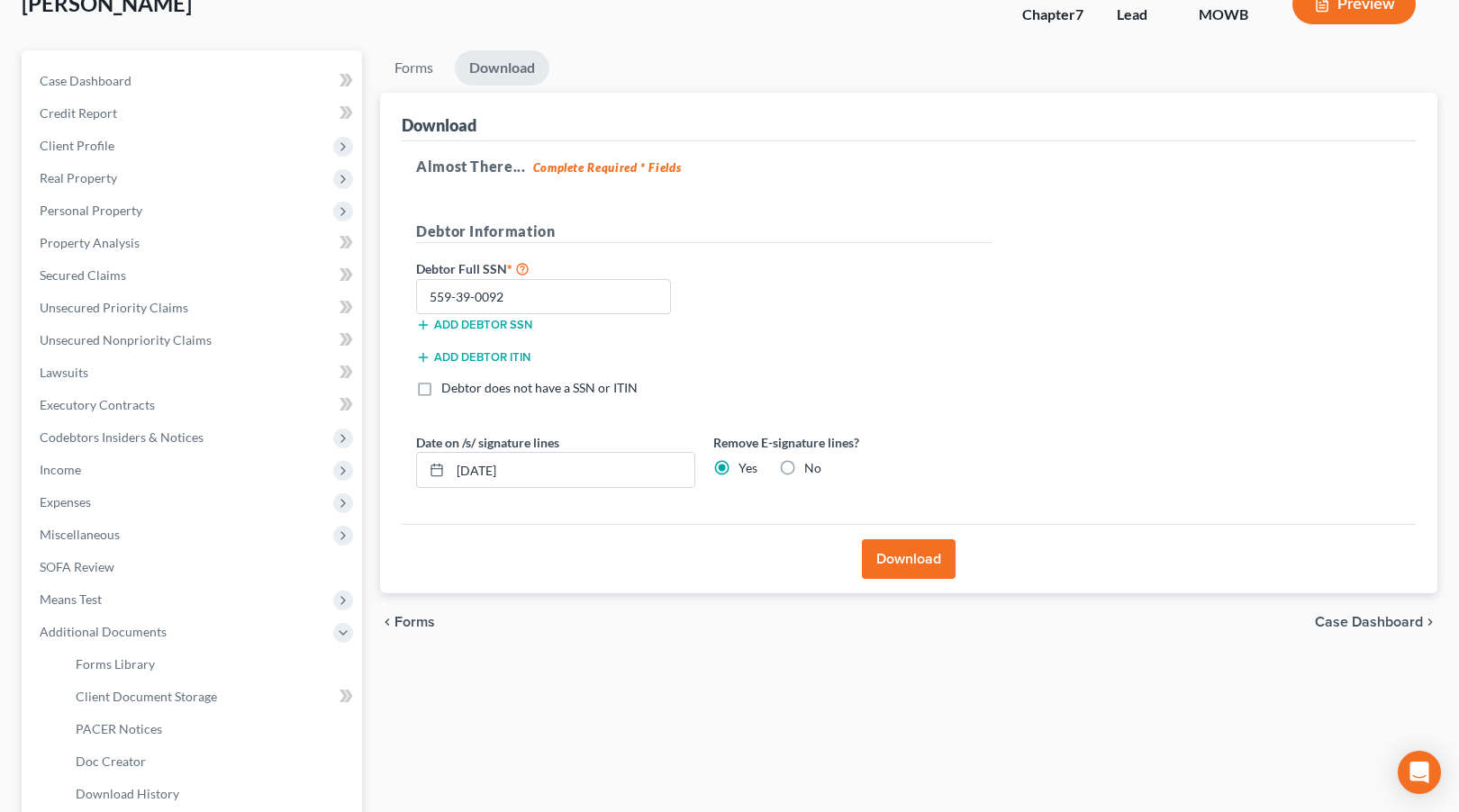
scroll to position [0, 0]
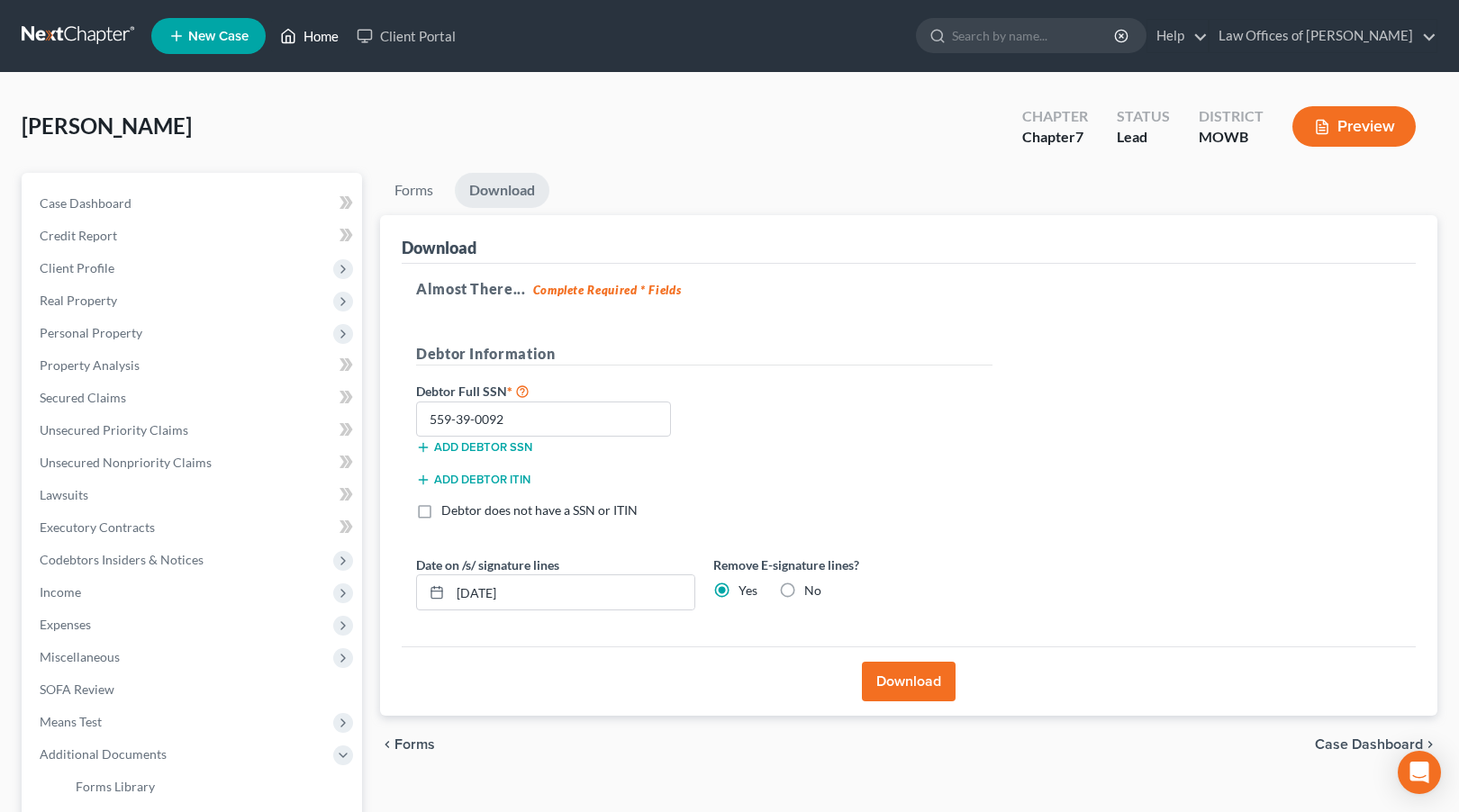
click at [325, 45] on link "Home" at bounding box center [309, 36] width 76 height 33
